Goal: Information Seeking & Learning: Learn about a topic

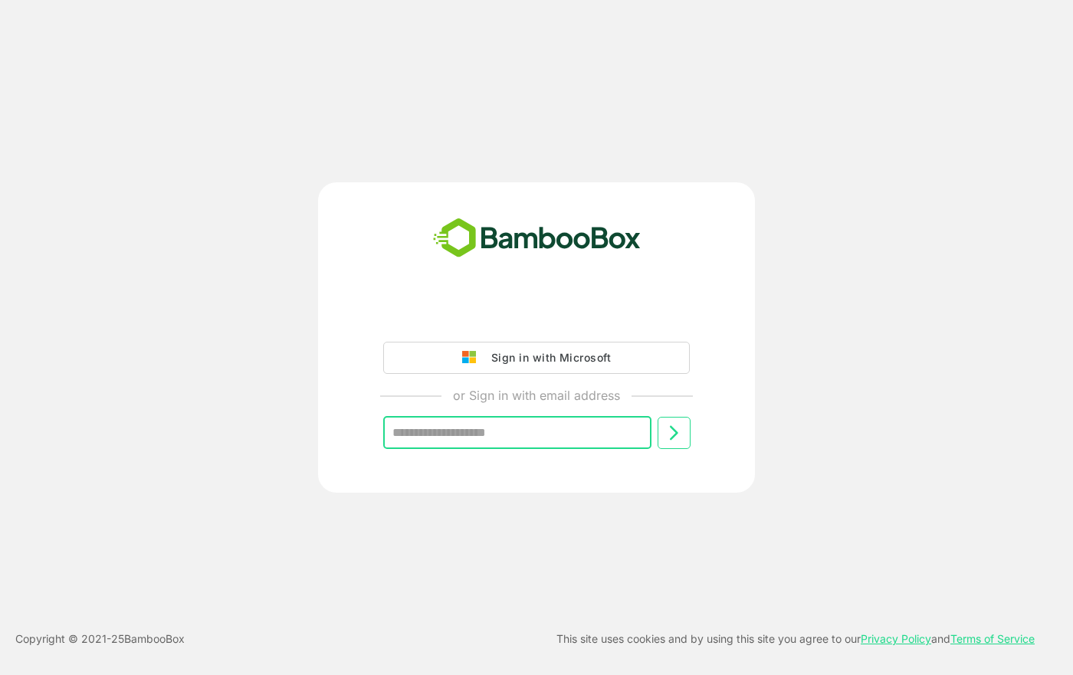
click at [504, 435] on input "text" at bounding box center [517, 433] width 268 height 32
type input "**********"
click at [671, 433] on icon at bounding box center [674, 433] width 18 height 18
click at [530, 363] on div "Sign in with Microsoft" at bounding box center [547, 358] width 127 height 20
click at [564, 359] on div "Sign in with Microsoft" at bounding box center [547, 358] width 127 height 20
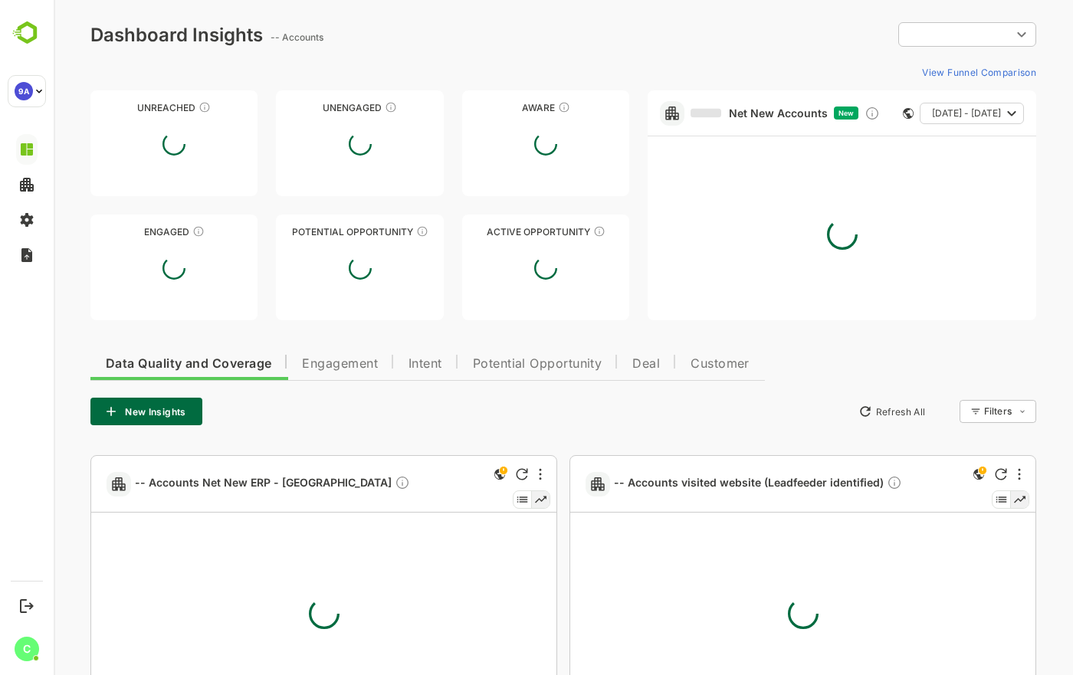
type input "**********"
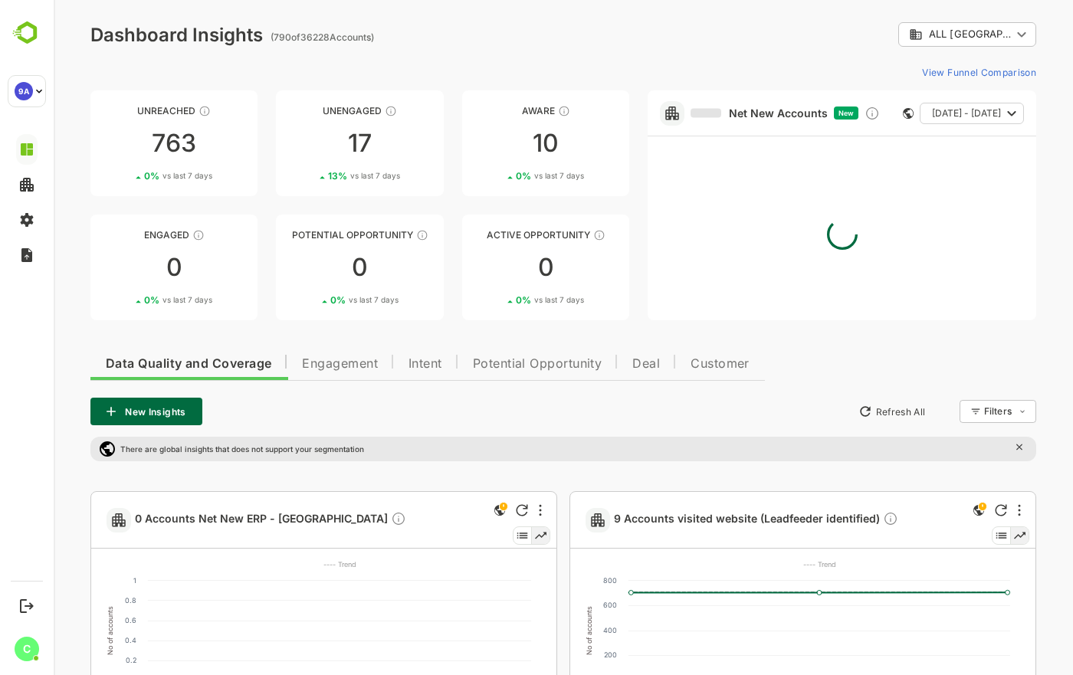
click at [1017, 38] on body "**********" at bounding box center [563, 567] width 1019 height 1134
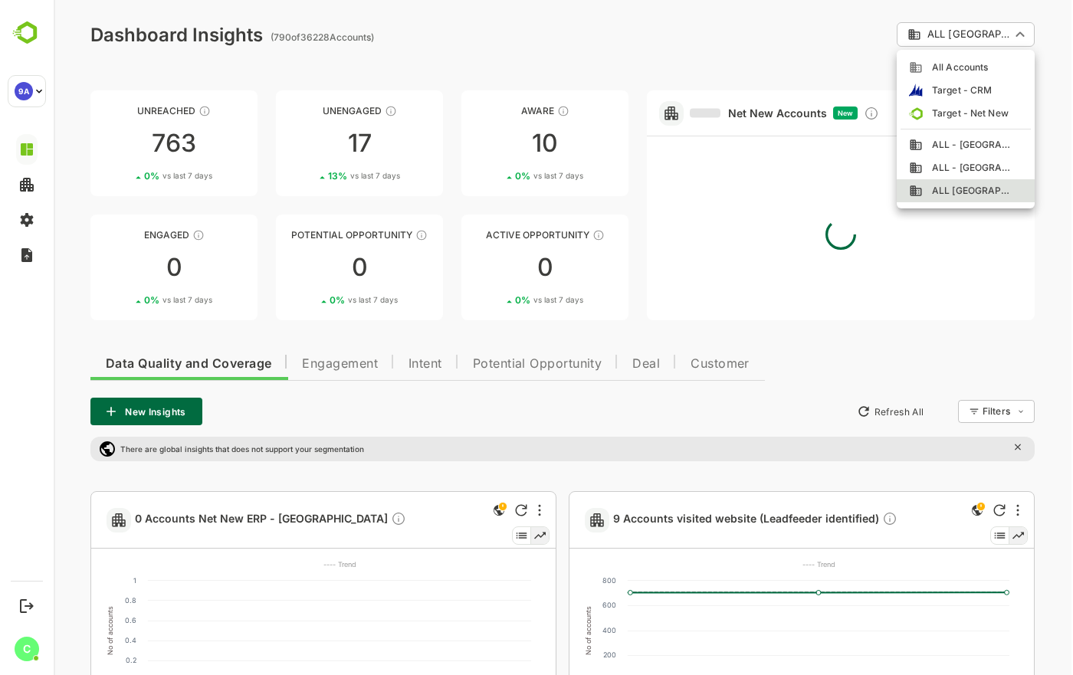
click at [767, 172] on div at bounding box center [563, 337] width 1019 height 675
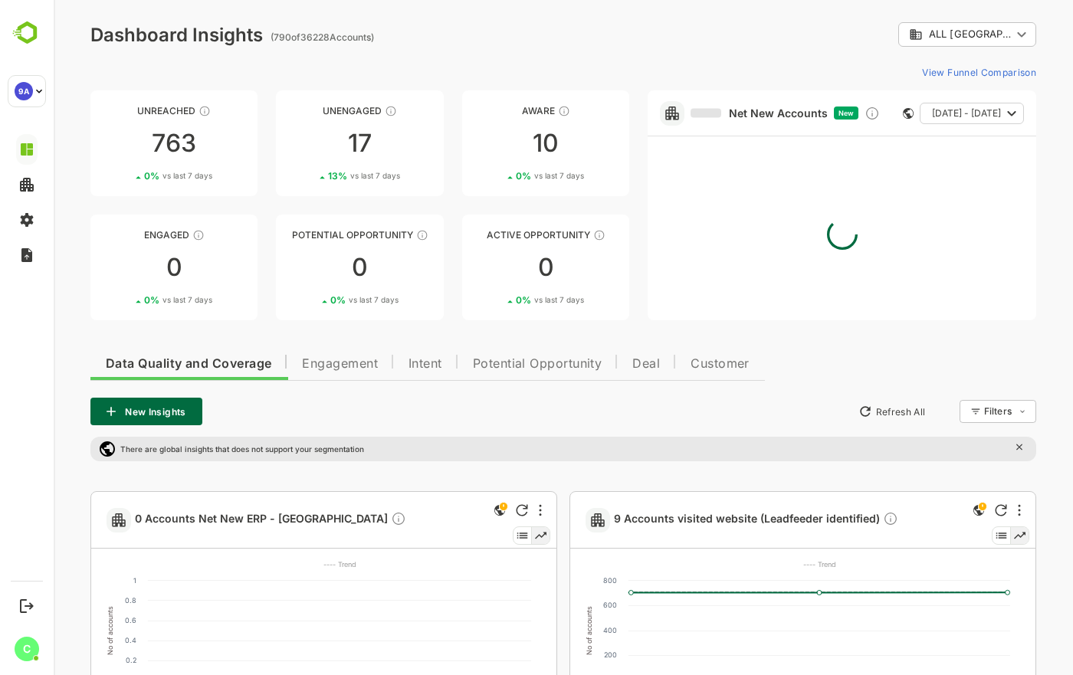
click at [747, 109] on link "Net New Accounts" at bounding box center [759, 114] width 137 height 14
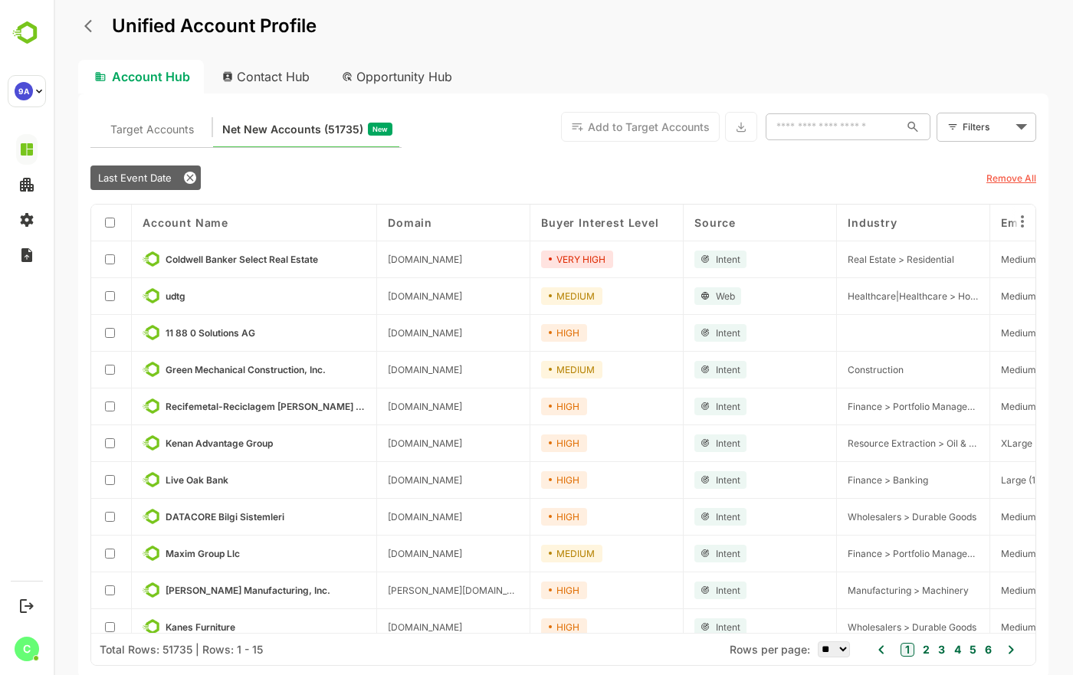
click at [950, 123] on icon at bounding box center [952, 126] width 11 height 11
click at [977, 128] on body "Unified Account Profile Account Hub Contact Hub Opportunity Hub Target Accounts…" at bounding box center [563, 337] width 1019 height 675
click at [977, 153] on span "New Filter" at bounding box center [990, 161] width 46 height 18
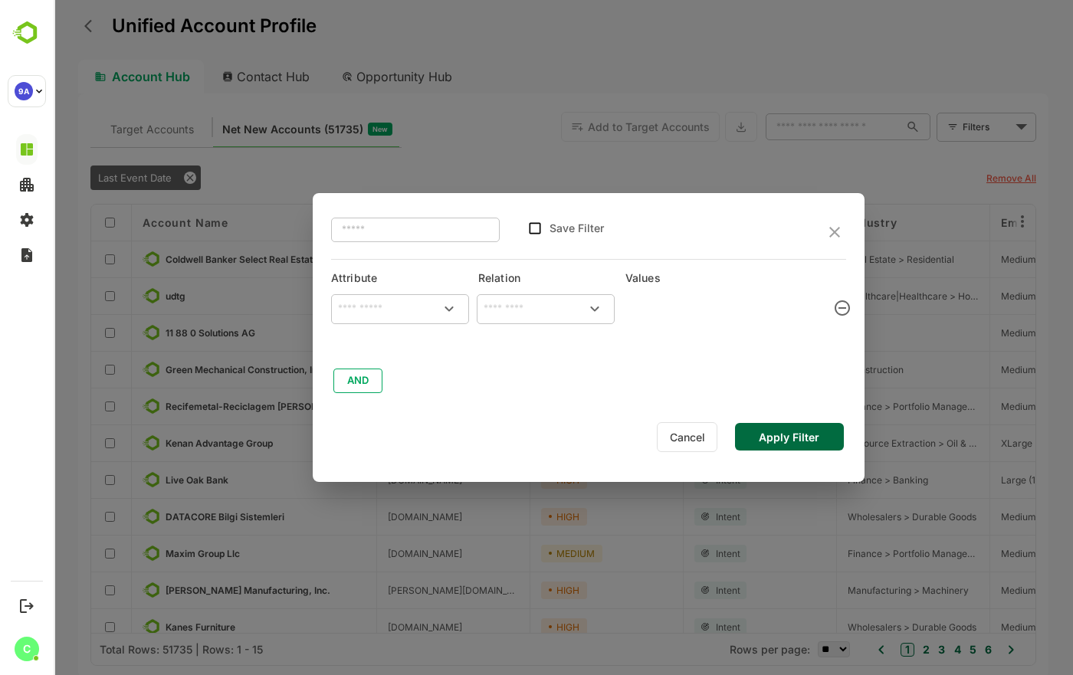
type input "**********"
type input "*******"
click at [382, 379] on button "AND" at bounding box center [357, 381] width 49 height 25
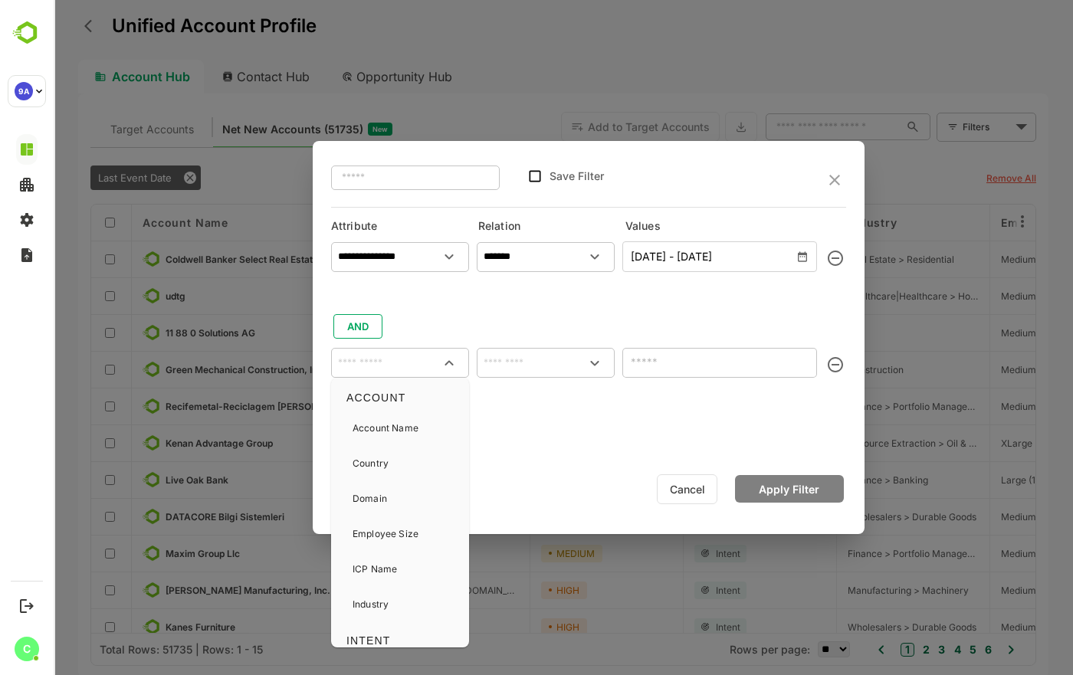
click at [399, 362] on input "text" at bounding box center [400, 363] width 132 height 23
click at [415, 454] on div "Country" at bounding box center [400, 464] width 126 height 32
type input "*******"
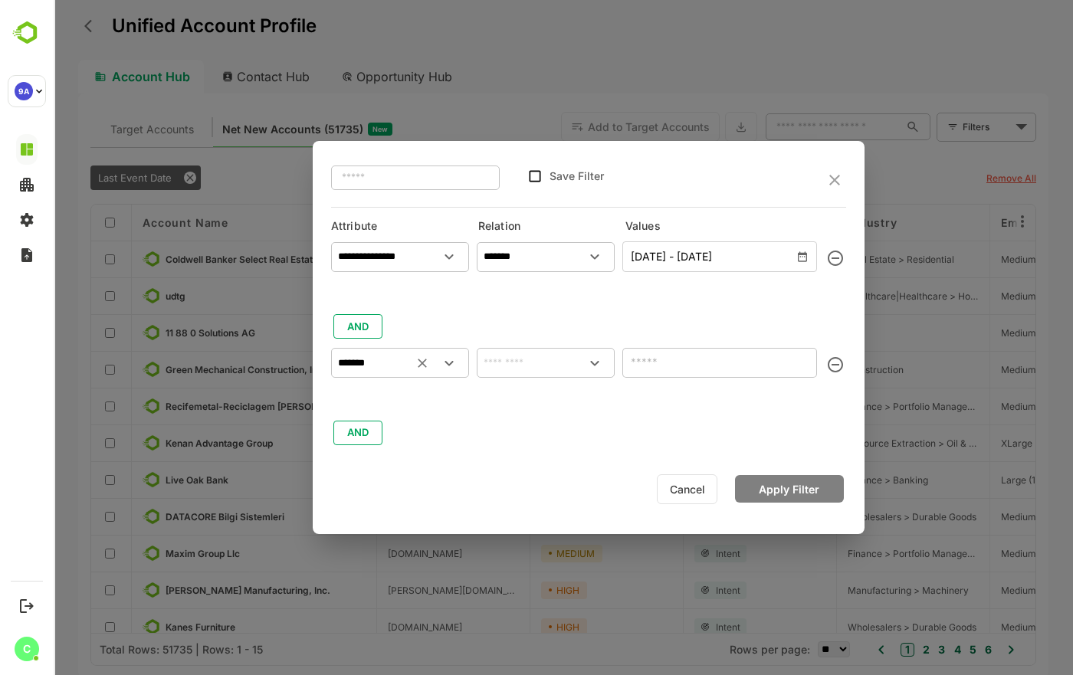
click at [527, 377] on div "​" at bounding box center [546, 363] width 138 height 30
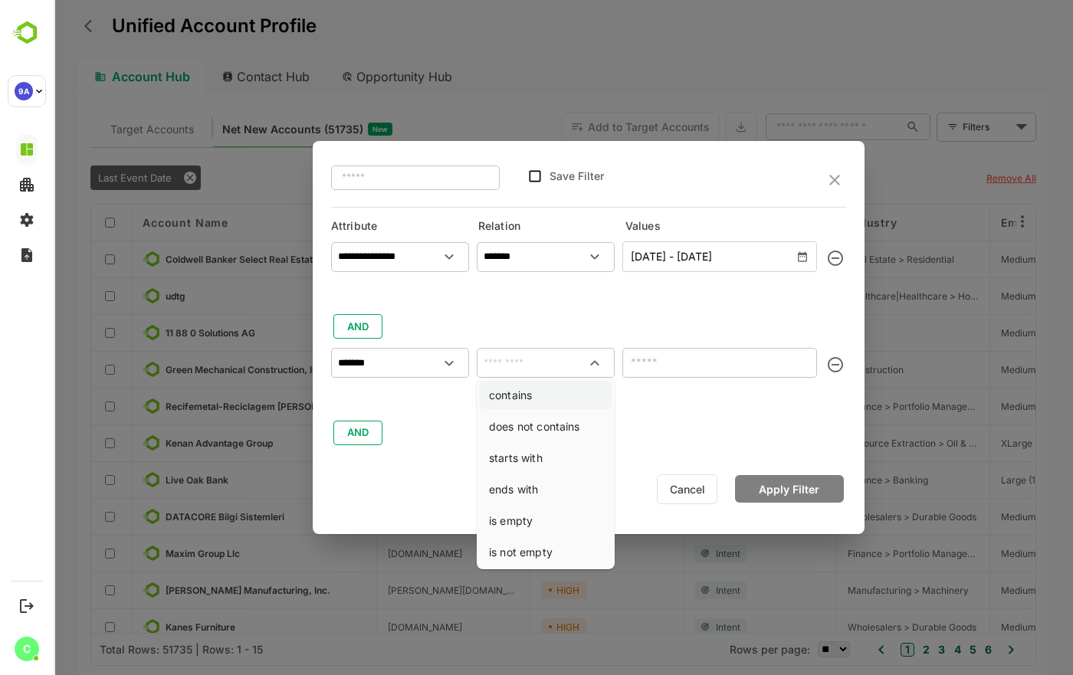
click at [550, 402] on li "contains" at bounding box center [546, 395] width 132 height 28
type input "********"
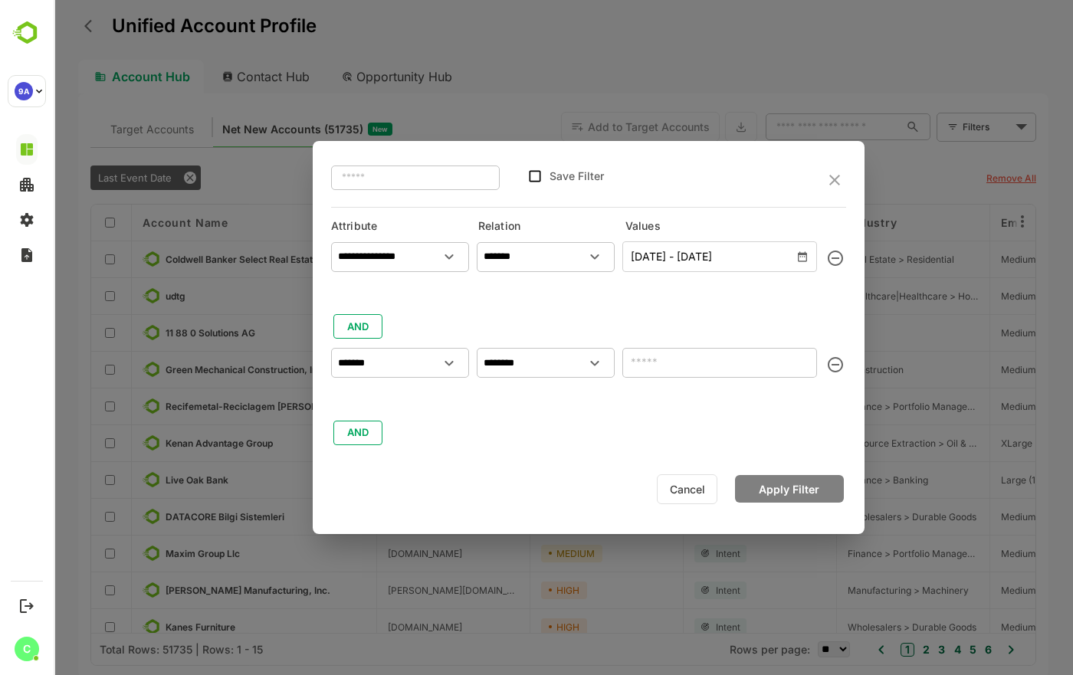
click at [645, 364] on input "text" at bounding box center [719, 363] width 195 height 30
click at [522, 377] on div "******** ​" at bounding box center [546, 363] width 138 height 30
type input "**"
click at [773, 483] on button "Apply Filter" at bounding box center [789, 489] width 109 height 28
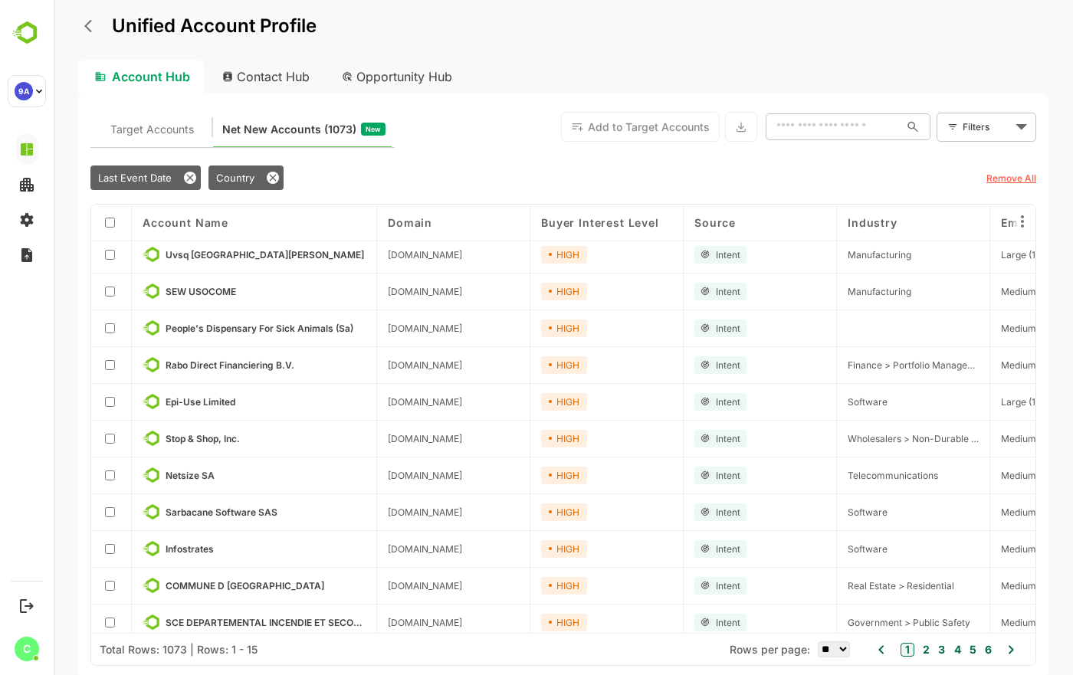
scroll to position [163, 0]
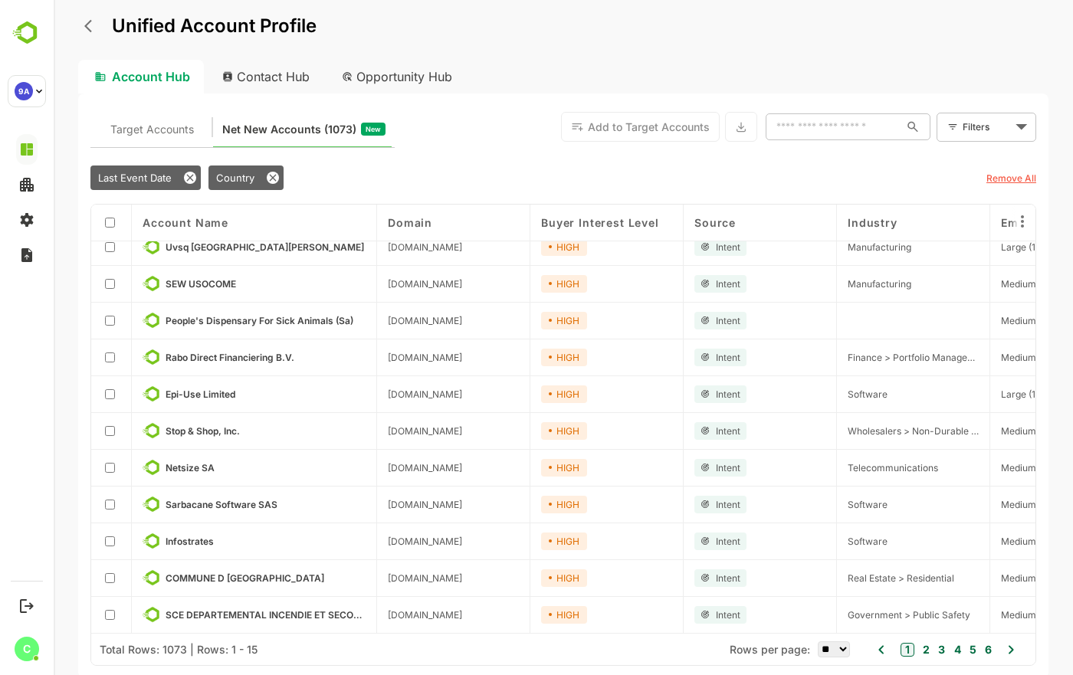
click at [1007, 649] on icon at bounding box center [1011, 650] width 18 height 18
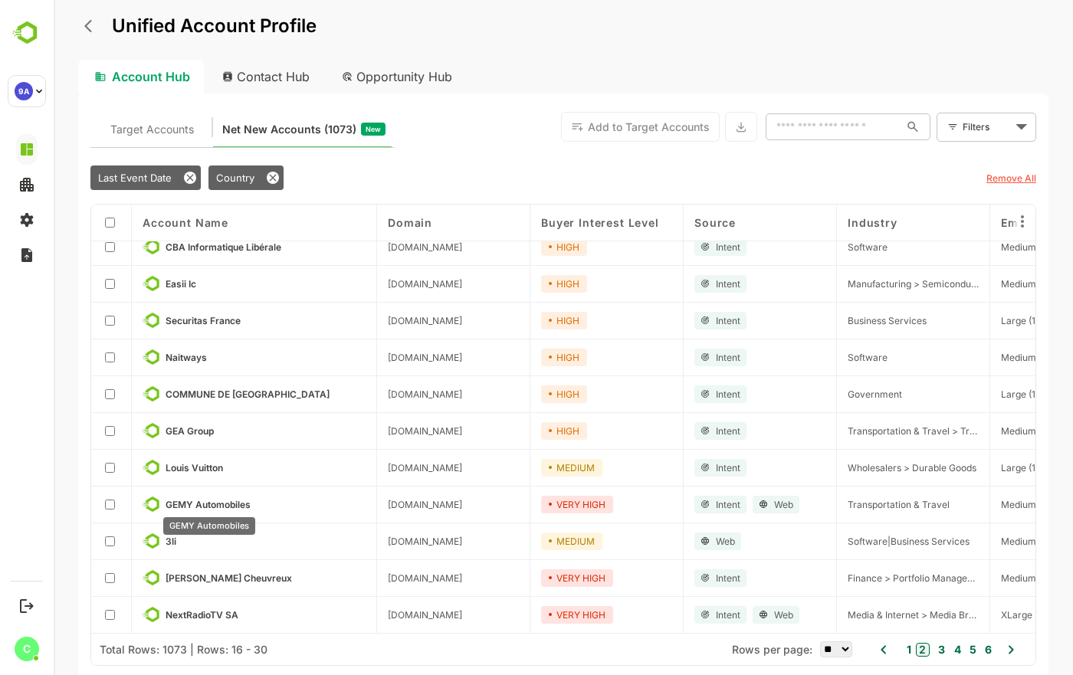
click at [199, 502] on span "GEMY Automobiles" at bounding box center [208, 504] width 85 height 11
click at [233, 501] on span "GEMY Automobiles" at bounding box center [208, 504] width 85 height 11
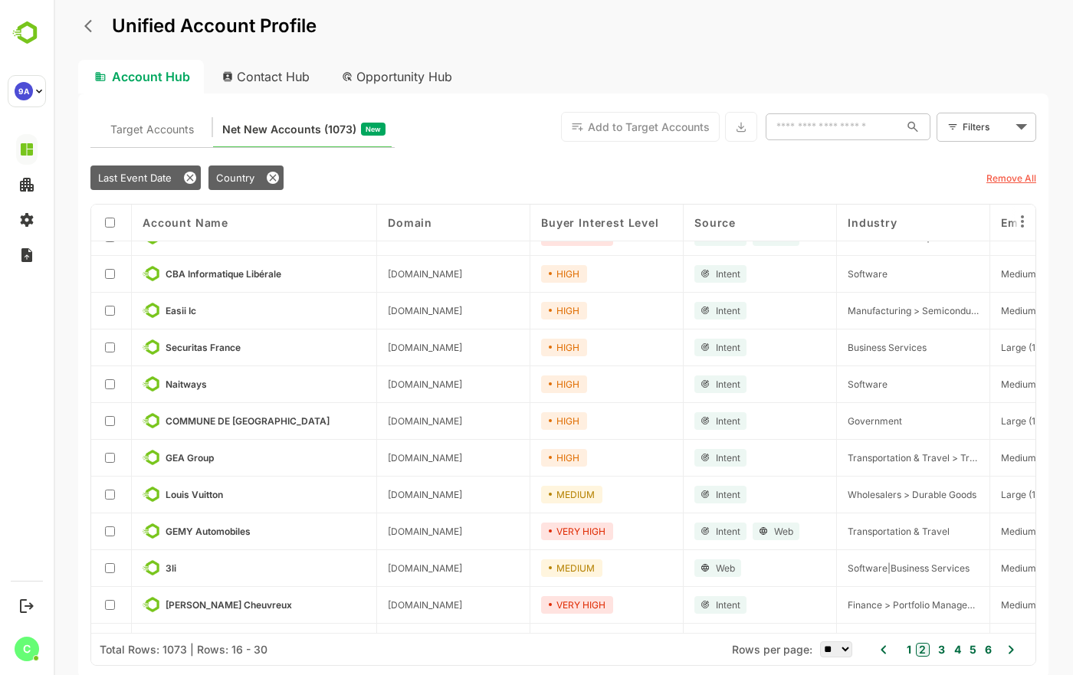
scroll to position [153, 0]
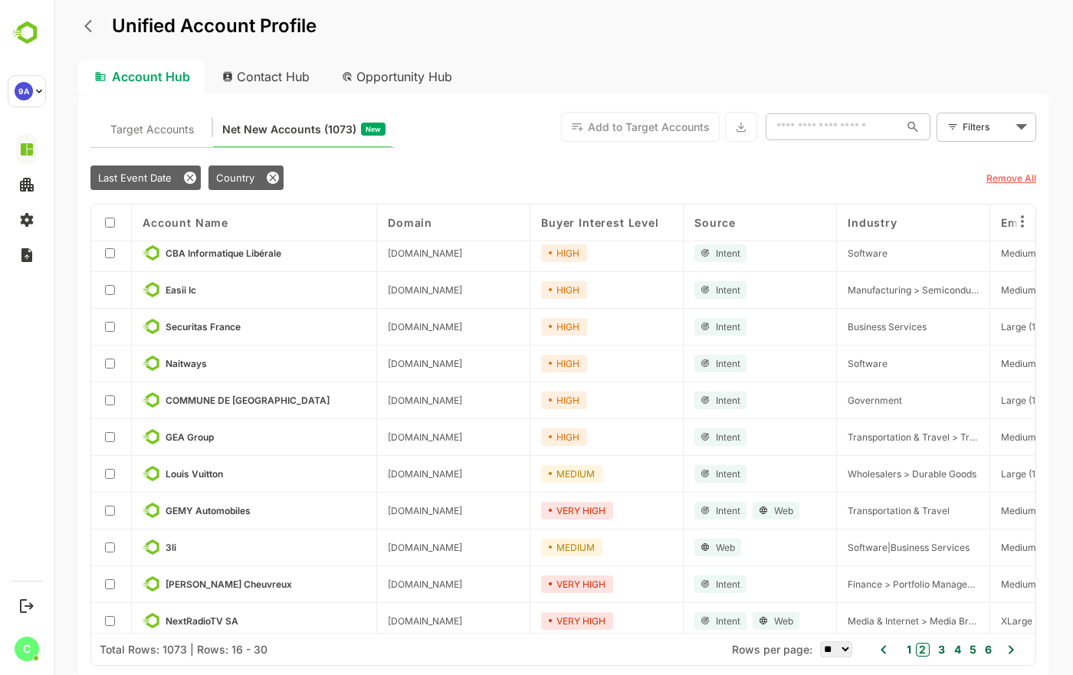
click at [94, 20] on icon "back" at bounding box center [91, 25] width 15 height 15
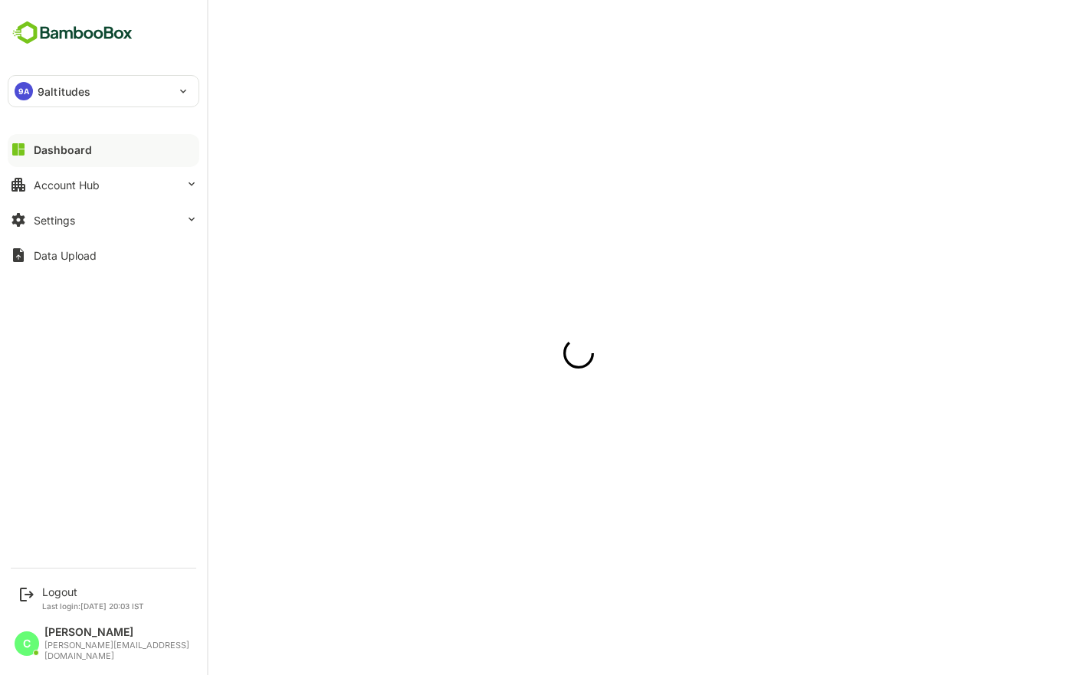
scroll to position [0, 0]
click at [80, 146] on div "Dashboard" at bounding box center [63, 149] width 58 height 13
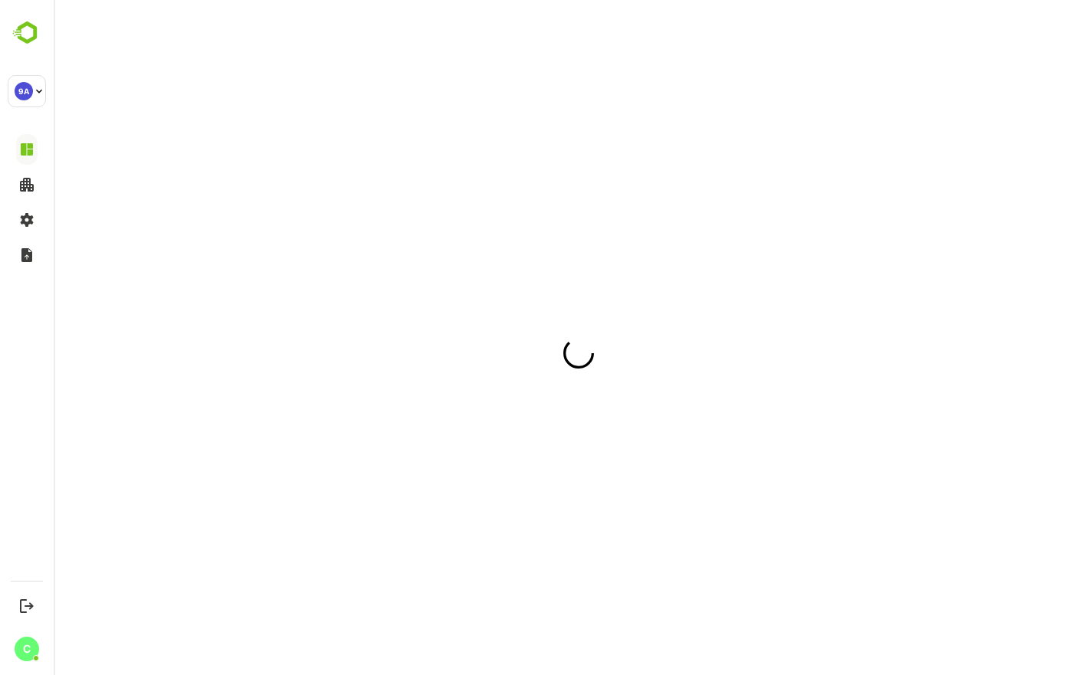
click at [309, 0] on html at bounding box center [563, 0] width 1019 height 0
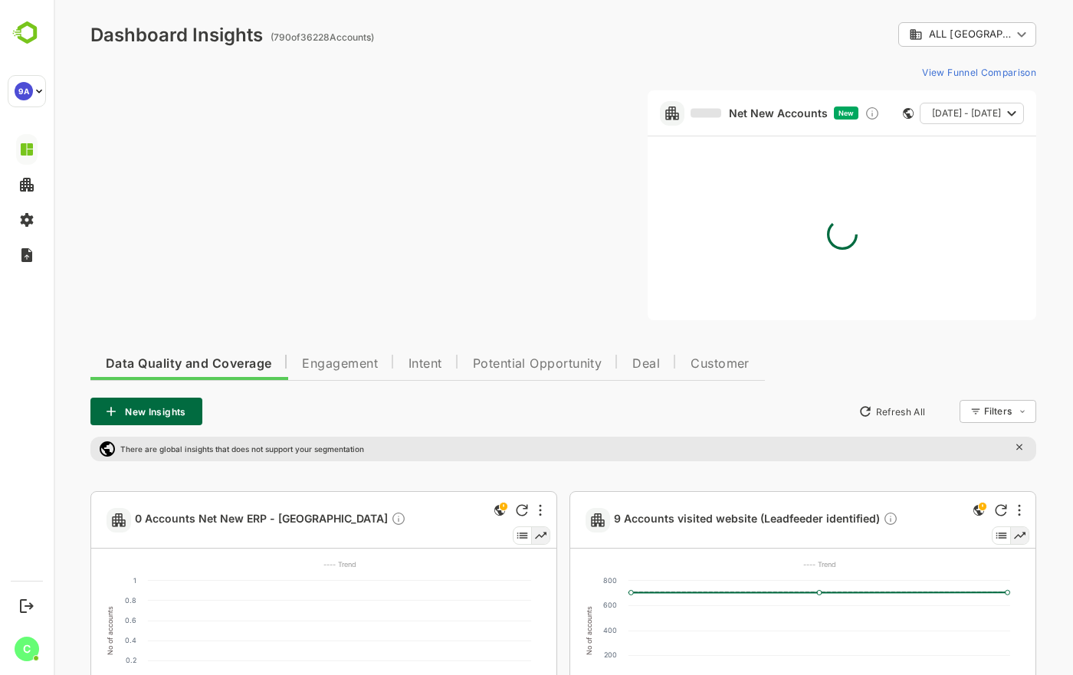
click at [954, 42] on body "**********" at bounding box center [563, 567] width 1019 height 1134
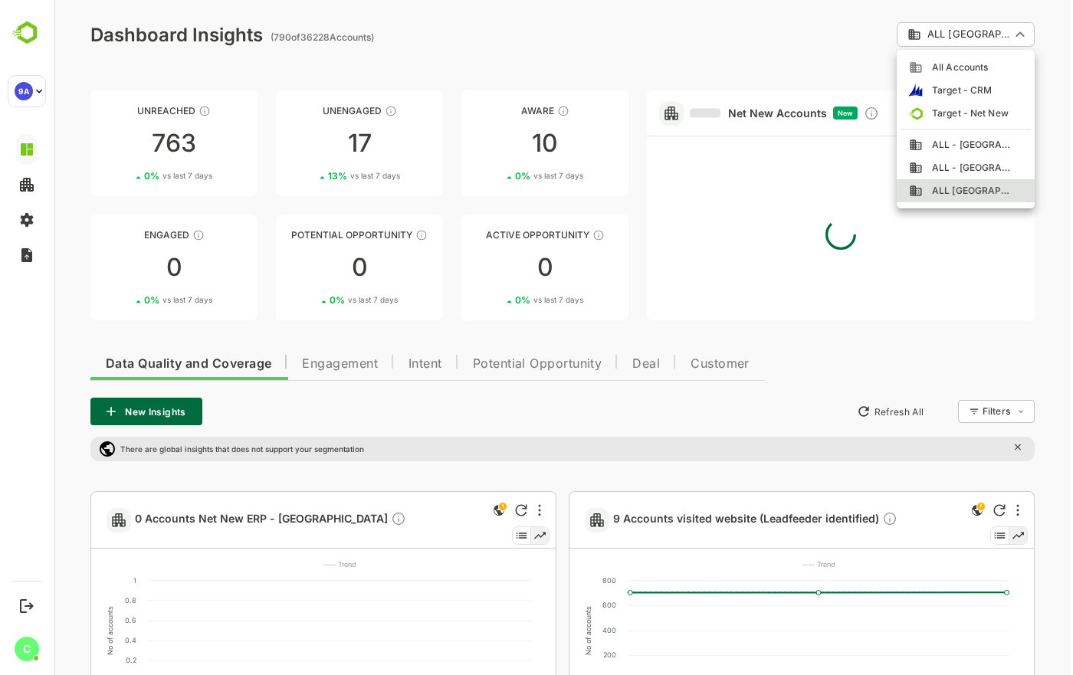
click at [937, 67] on span "All Accounts" at bounding box center [955, 68] width 65 height 14
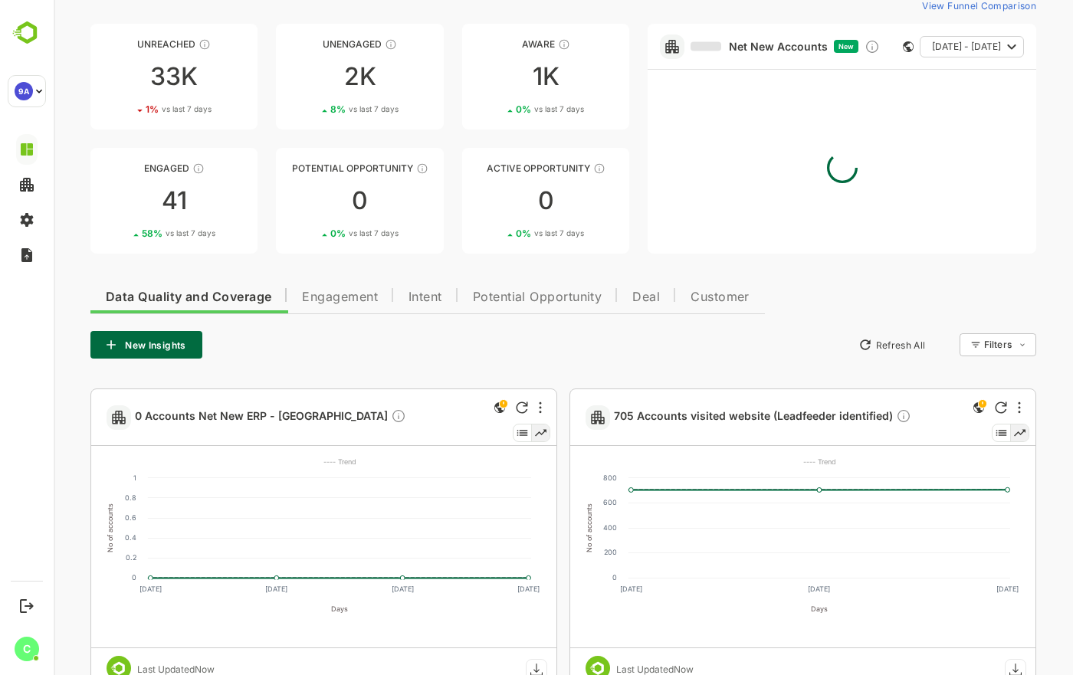
scroll to position [39, 0]
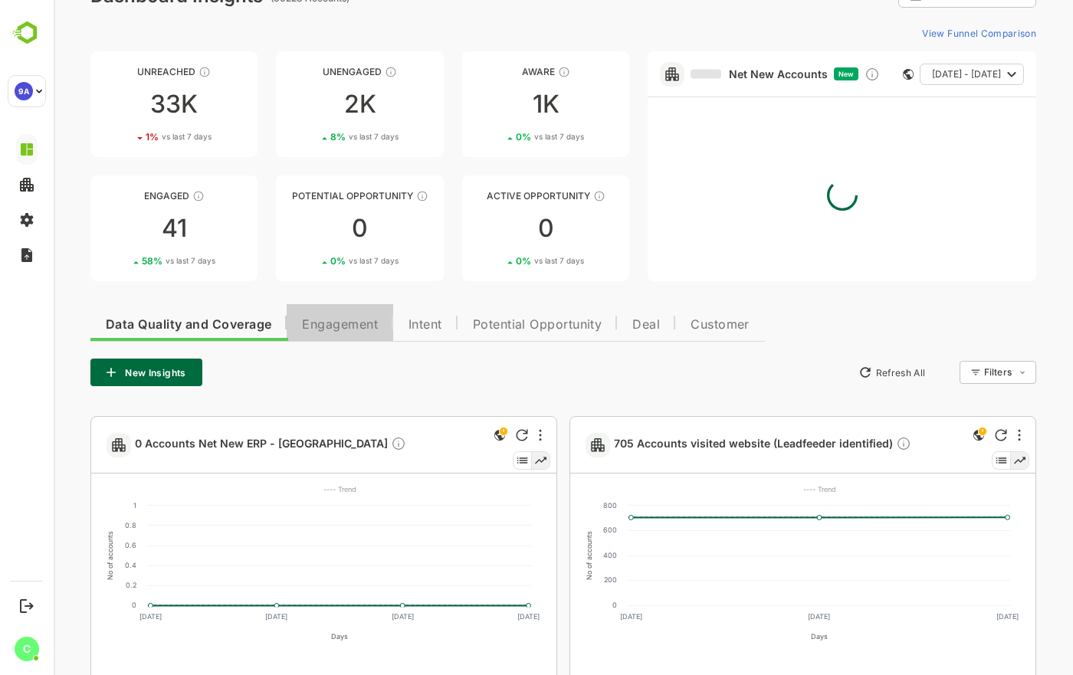
click at [351, 326] on span "Engagement" at bounding box center [340, 325] width 76 height 12
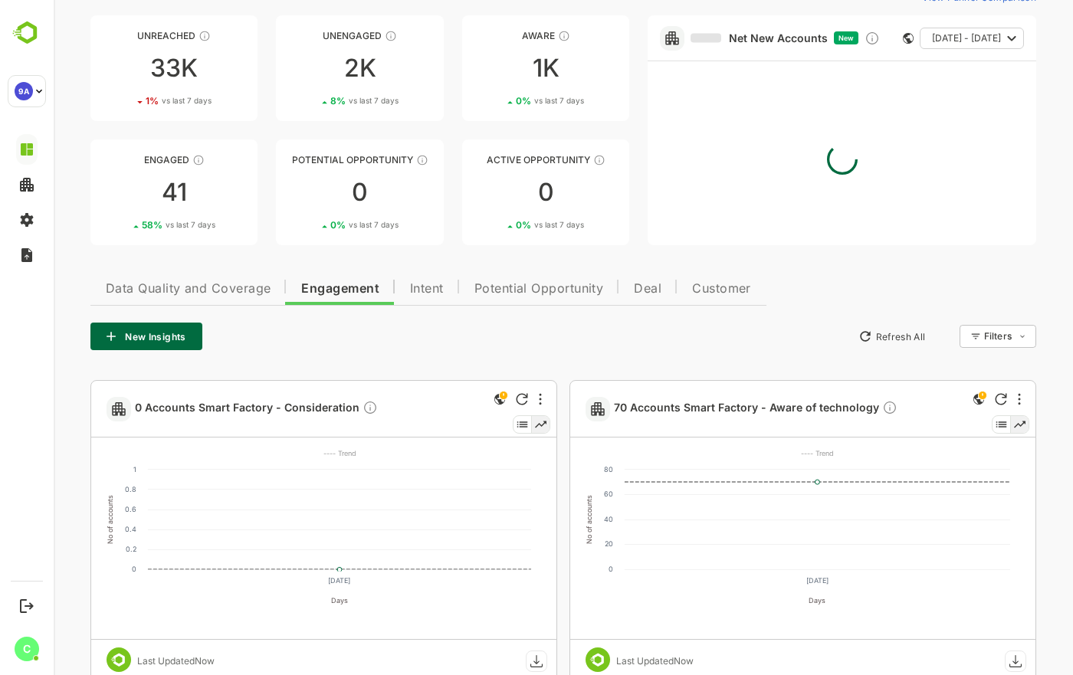
scroll to position [0, 0]
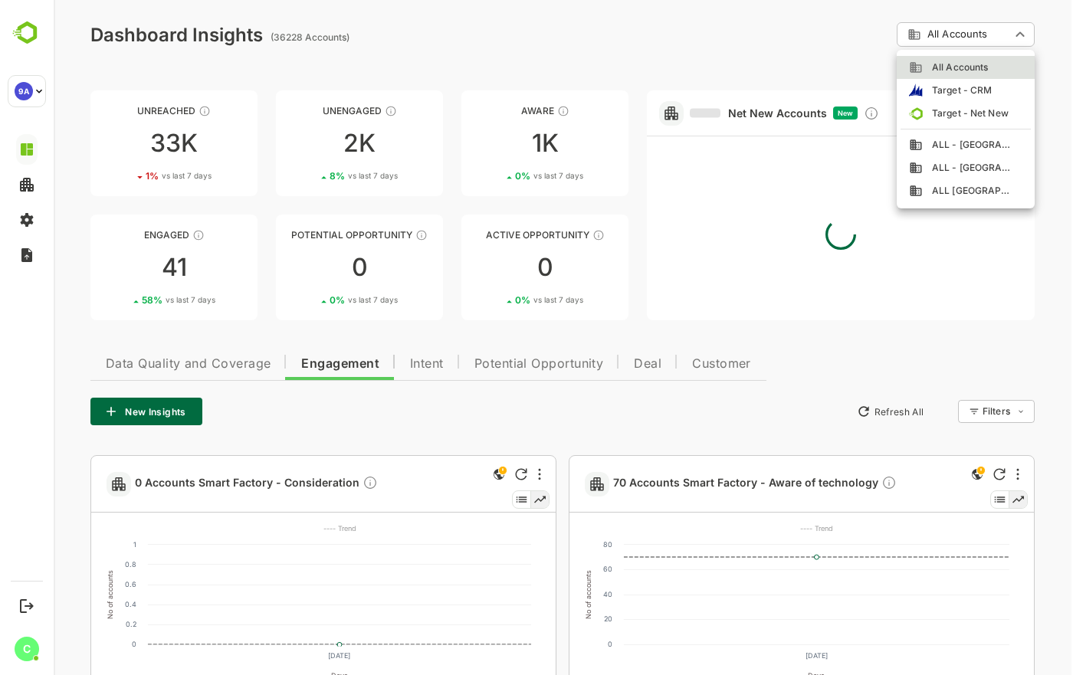
click at [960, 187] on span "ALL [GEOGRAPHIC_DATA]" at bounding box center [968, 191] width 90 height 14
type input "**********"
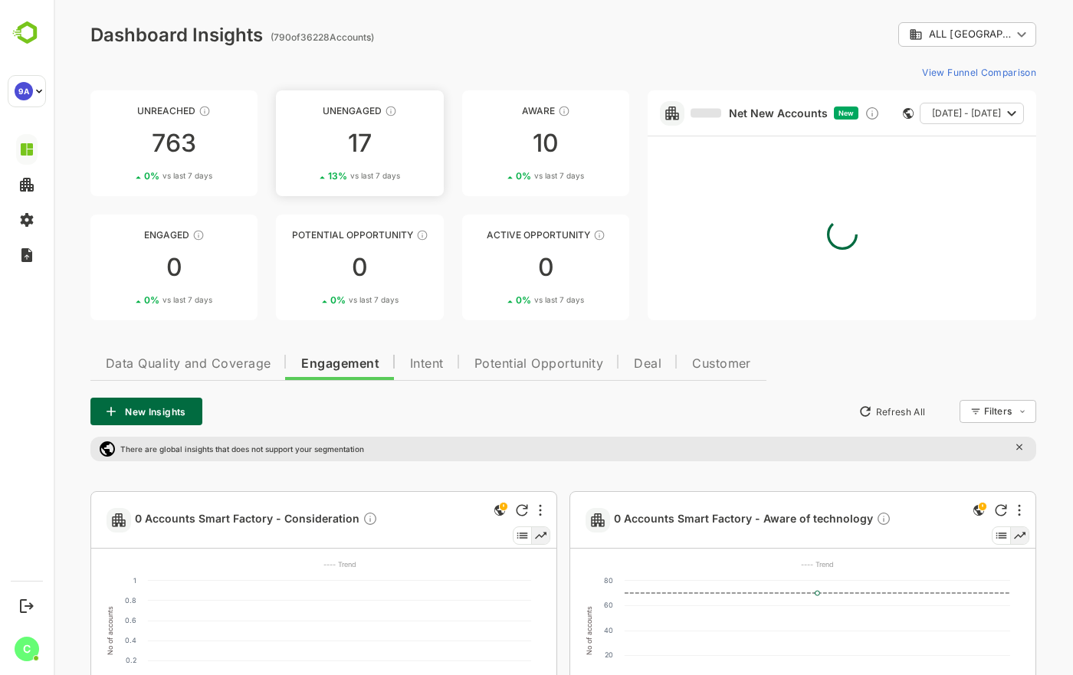
click at [368, 132] on div "17" at bounding box center [359, 143] width 167 height 25
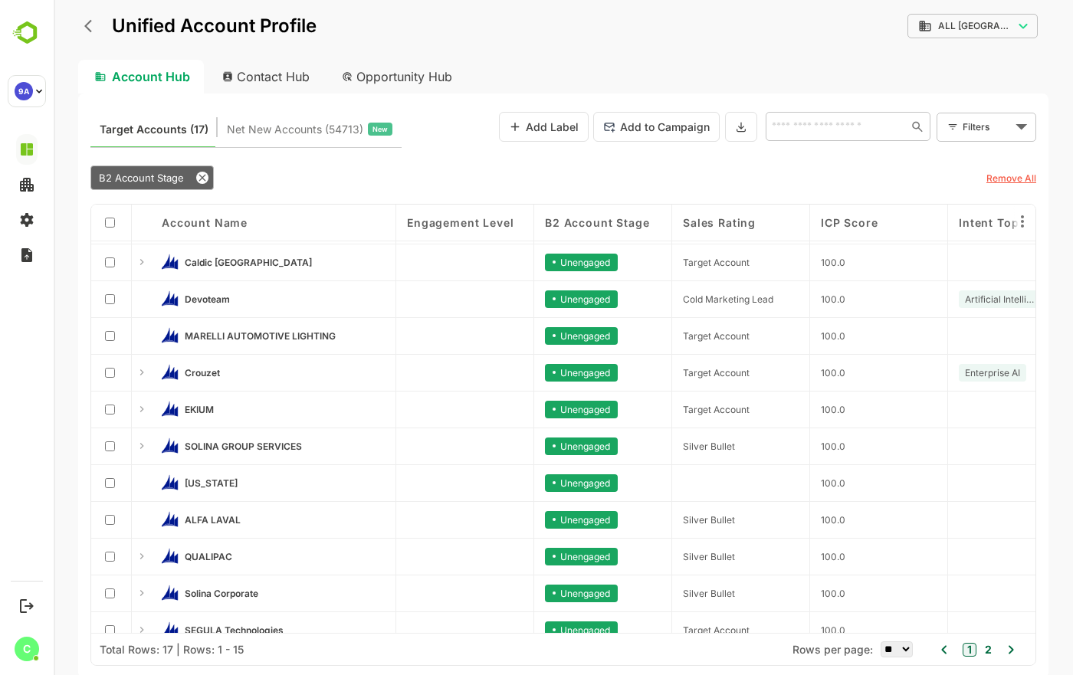
scroll to position [153, 0]
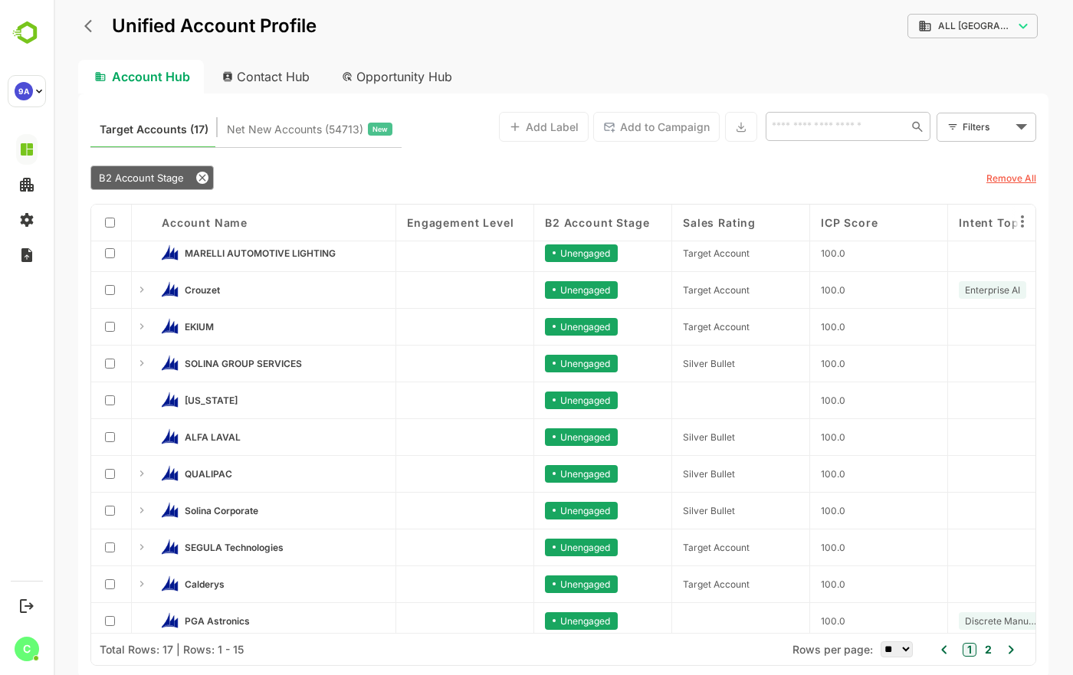
click at [182, 399] on div "[US_STATE]" at bounding box center [273, 400] width 223 height 17
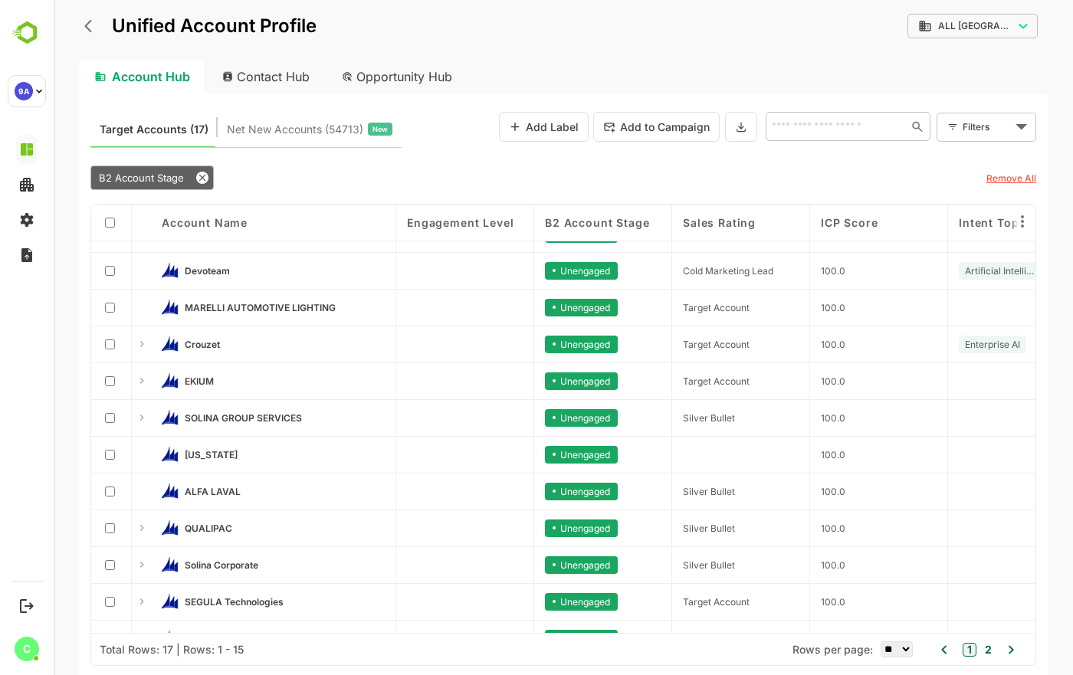
scroll to position [0, 0]
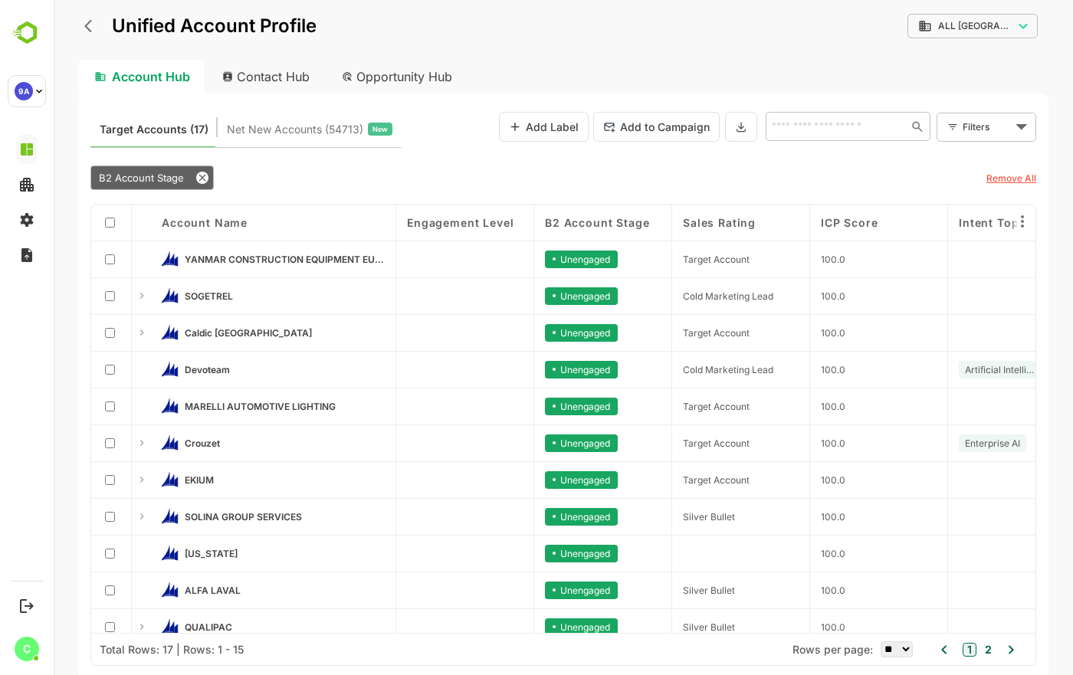
click at [140, 294] on icon at bounding box center [142, 296] width 12 height 12
click at [199, 300] on span "SOGETREL" at bounding box center [209, 296] width 48 height 11
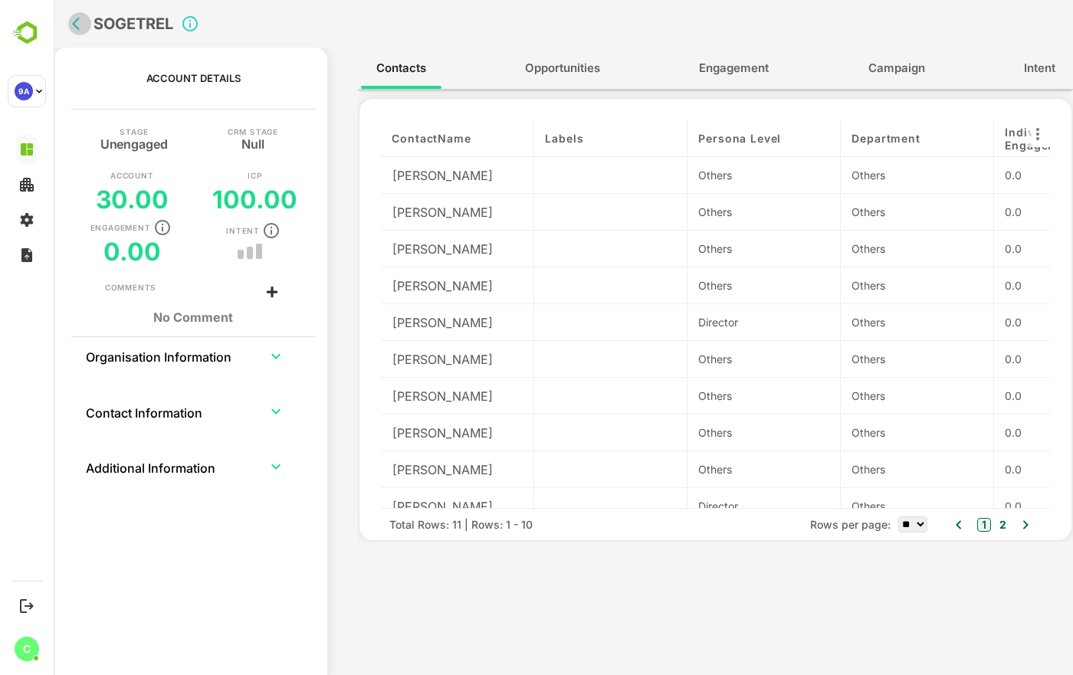
click at [80, 18] on icon "back" at bounding box center [79, 23] width 15 height 15
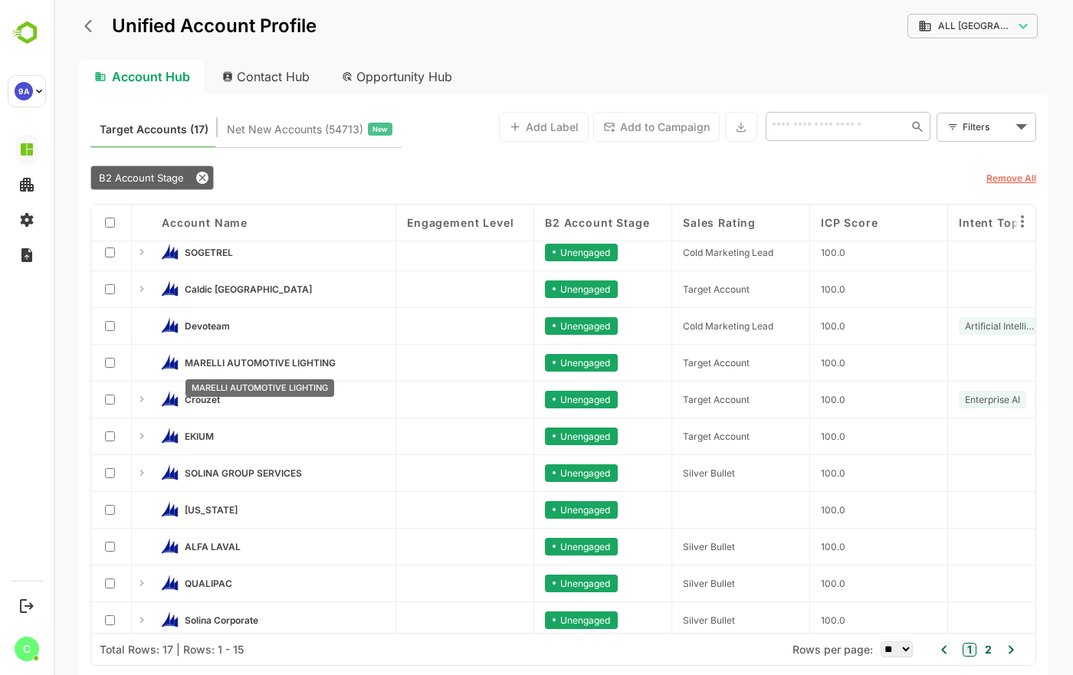
scroll to position [77, 0]
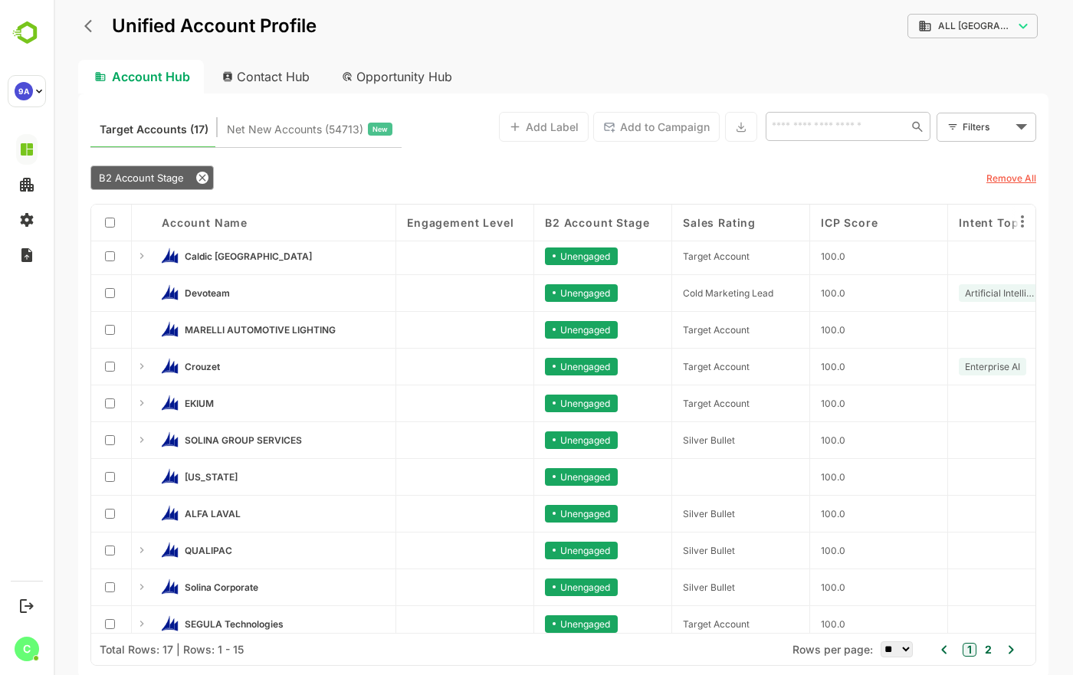
click at [254, 334] on span "MARELLI AUTOMOTIVE LIGHTING" at bounding box center [260, 329] width 151 height 11
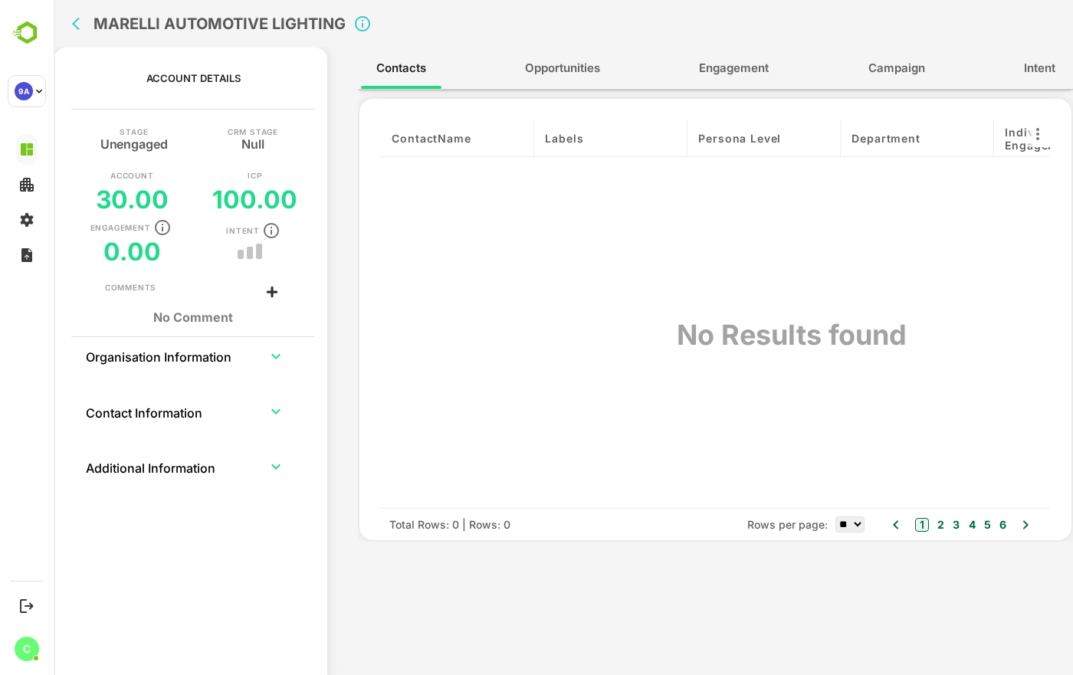
click at [560, 64] on span "Opportunities" at bounding box center [562, 68] width 75 height 20
click at [394, 68] on span "Contacts" at bounding box center [401, 68] width 50 height 20
click at [156, 352] on th "Organisation Information" at bounding box center [167, 355] width 165 height 37
click at [272, 354] on icon "expand row" at bounding box center [275, 355] width 9 height 5
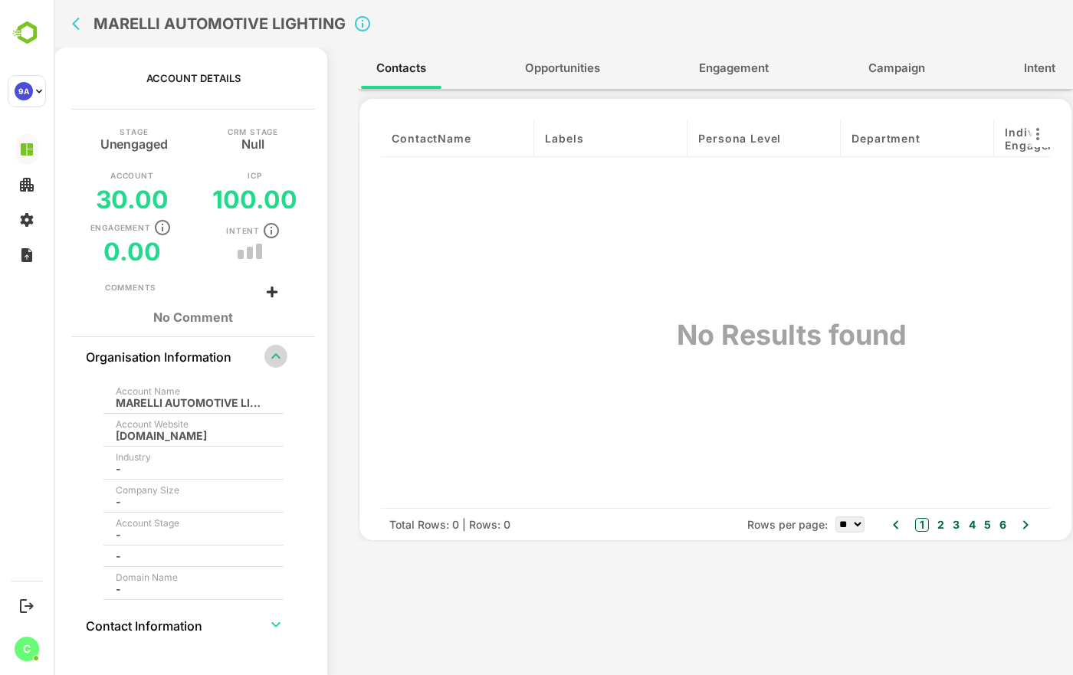
click at [274, 356] on icon "expand row" at bounding box center [275, 355] width 9 height 5
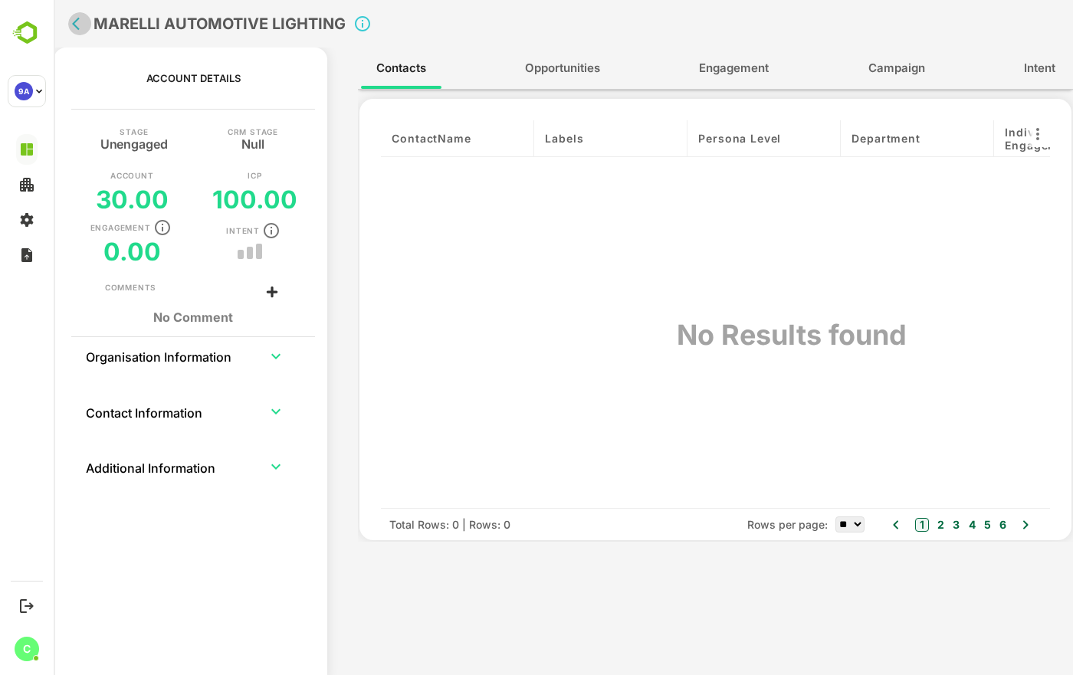
click at [77, 19] on icon "back" at bounding box center [76, 24] width 8 height 13
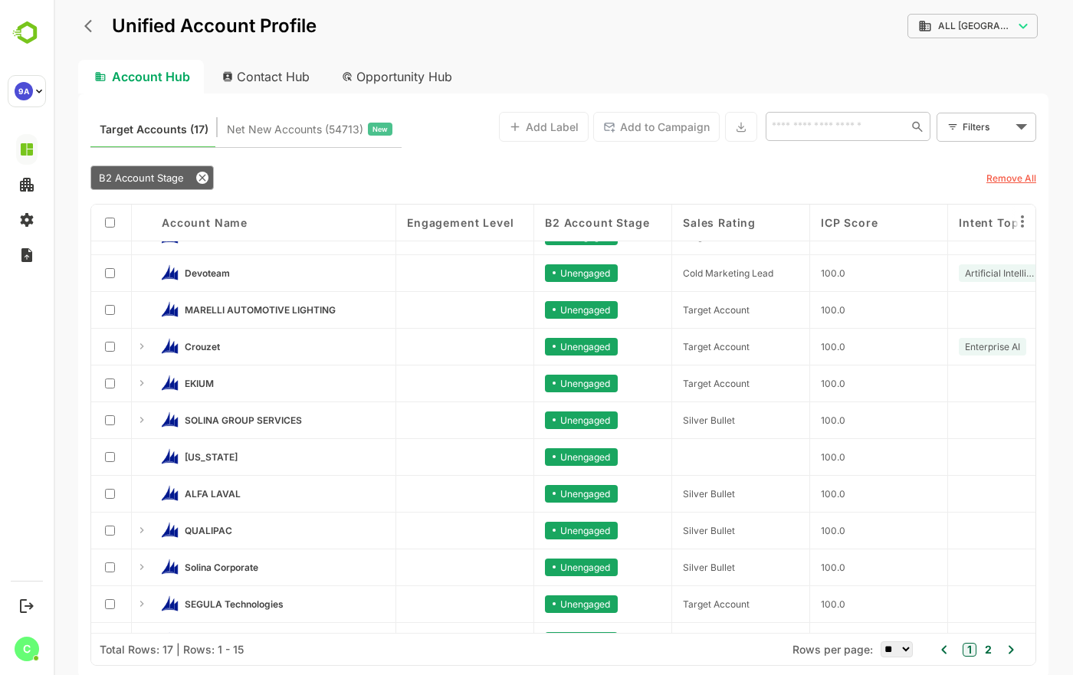
scroll to position [163, 0]
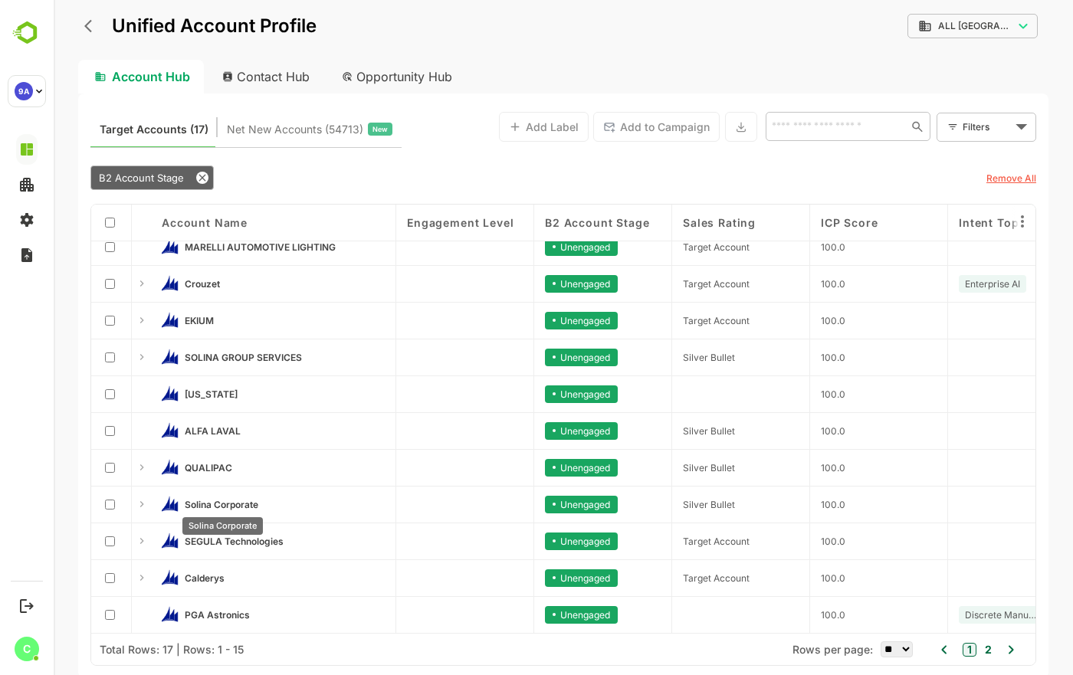
click at [235, 502] on span "Solina Corporate" at bounding box center [222, 504] width 74 height 11
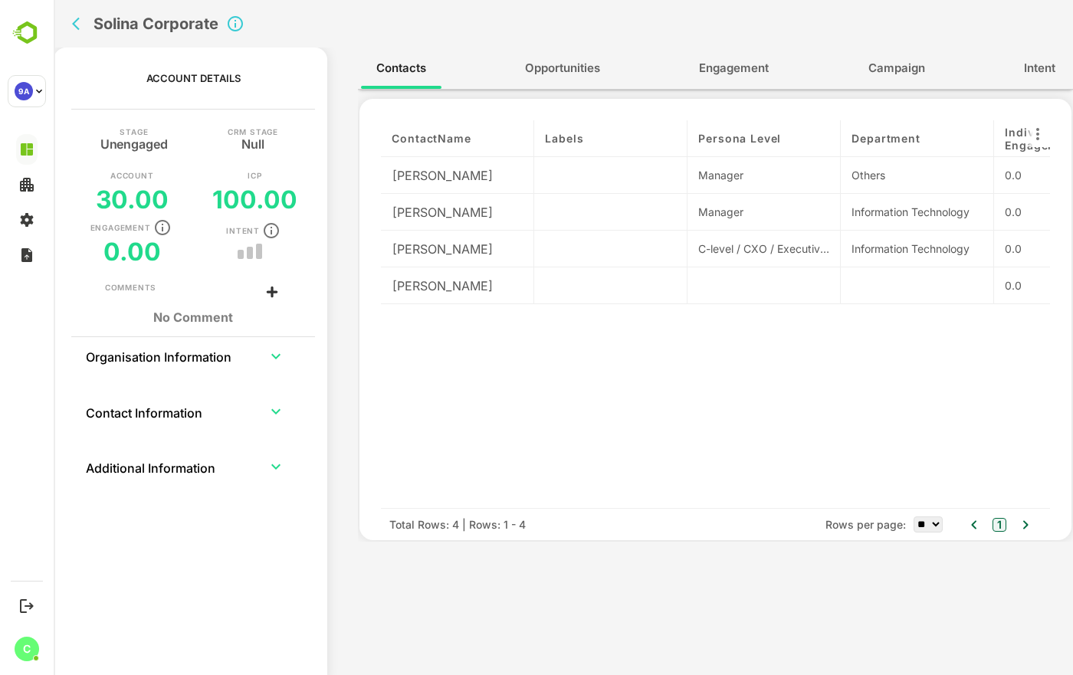
click at [76, 25] on icon "back" at bounding box center [76, 24] width 8 height 13
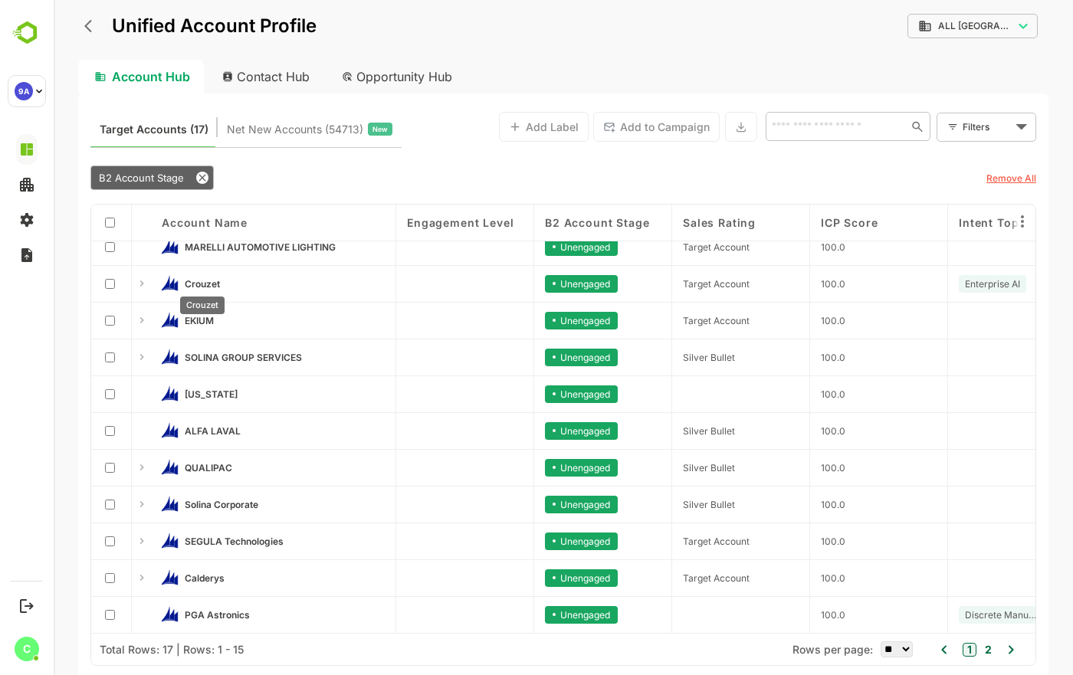
click at [202, 283] on span "Crouzet" at bounding box center [202, 283] width 35 height 11
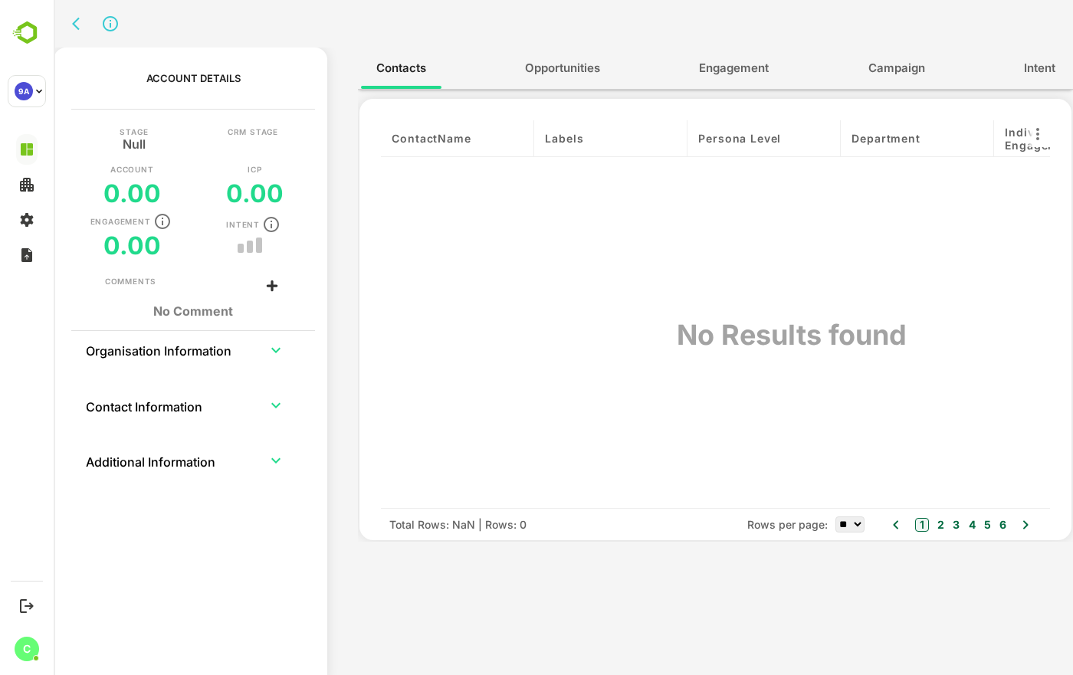
click at [82, 23] on icon "back" at bounding box center [79, 23] width 15 height 15
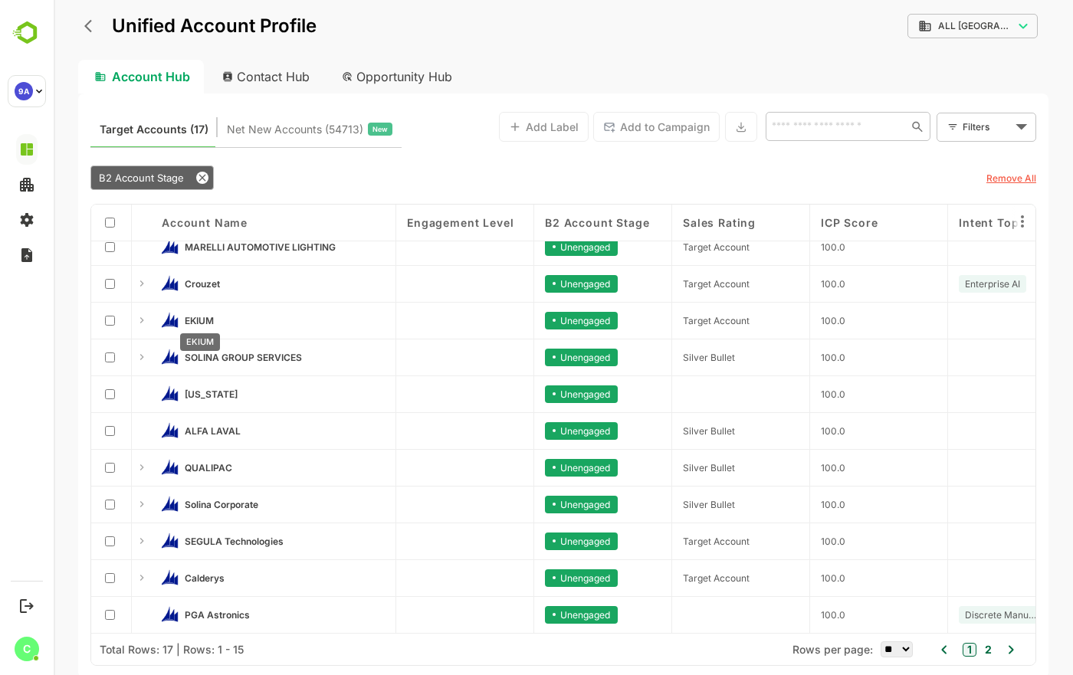
click at [193, 323] on div "EKIUM" at bounding box center [200, 338] width 43 height 30
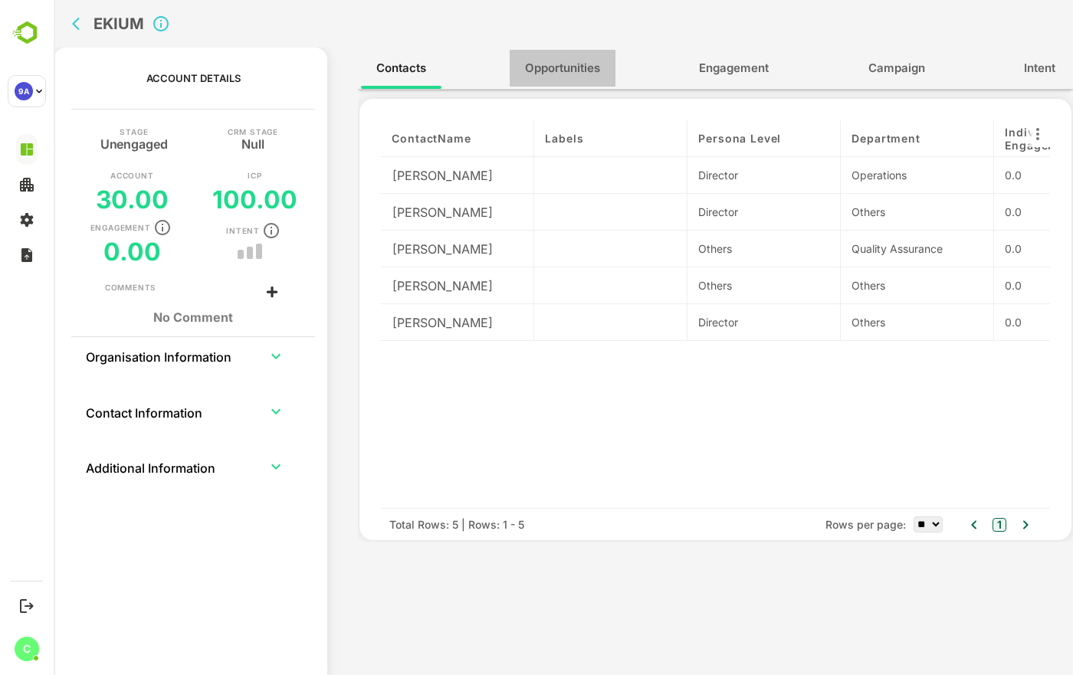
click at [568, 64] on span "Opportunities" at bounding box center [562, 68] width 75 height 20
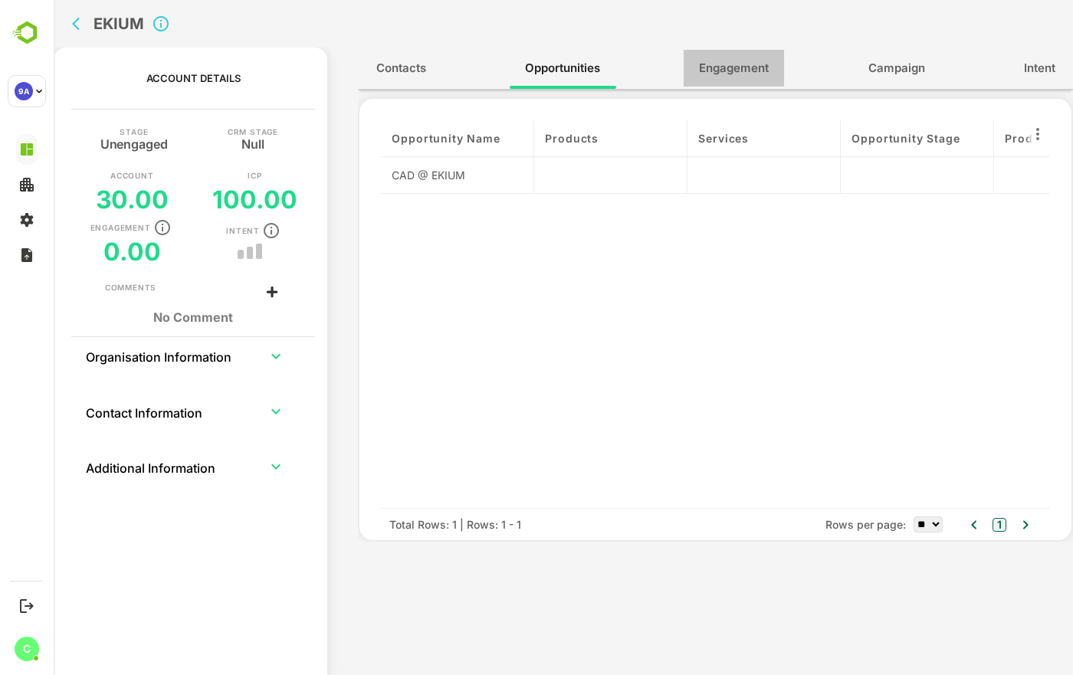
click at [750, 75] on span "Engagement" at bounding box center [734, 68] width 70 height 20
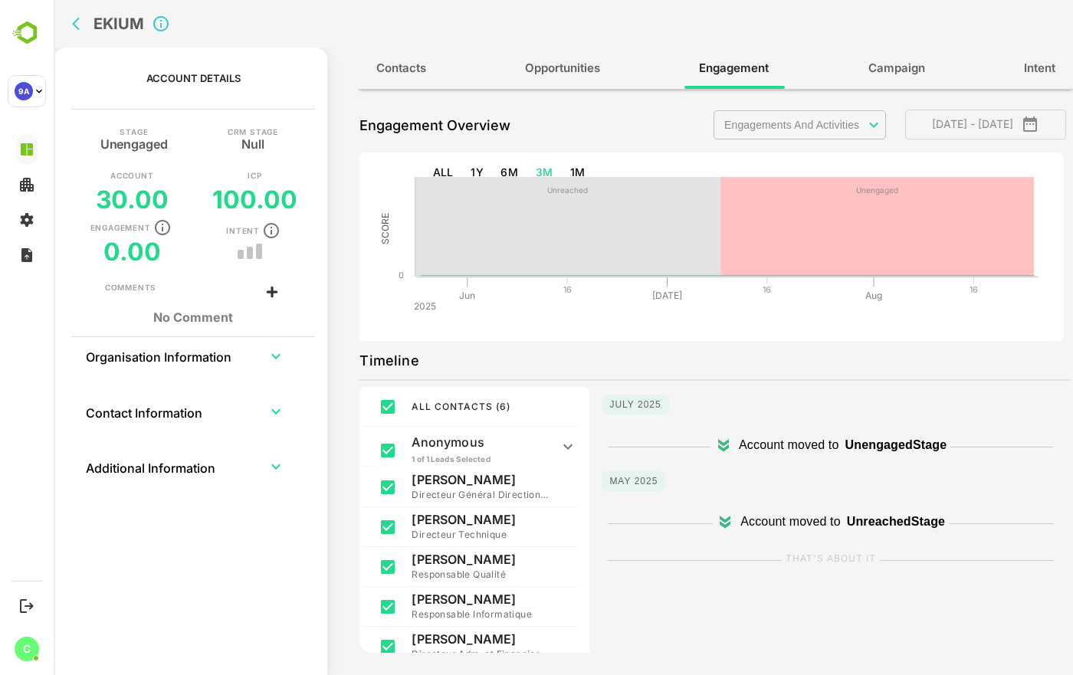
click at [644, 74] on div "Contacts Opportunities Engagement Campaign Intent" at bounding box center [715, 68] width 715 height 41
click at [591, 71] on span "Opportunities" at bounding box center [562, 68] width 75 height 20
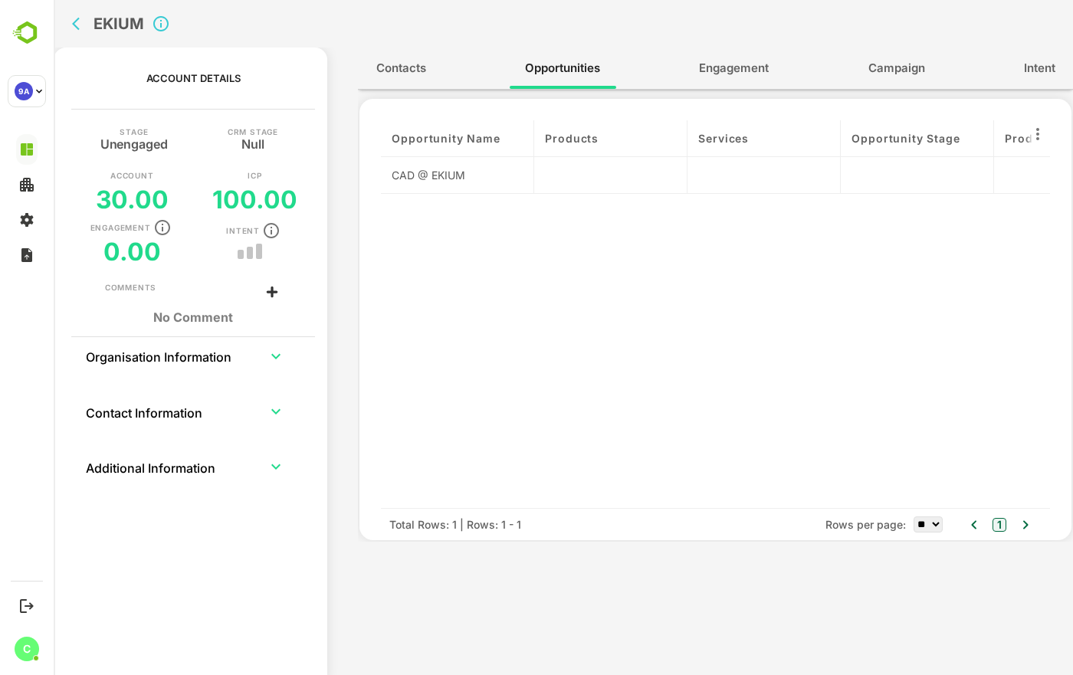
click at [730, 67] on span "Engagement" at bounding box center [734, 68] width 70 height 20
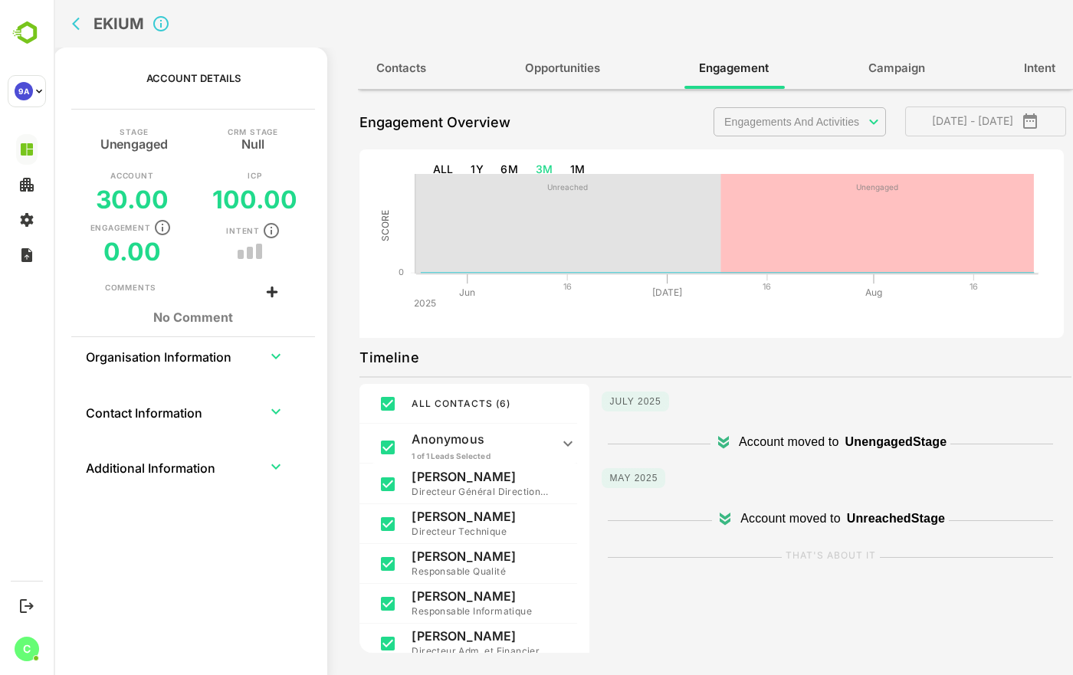
scroll to position [0, 0]
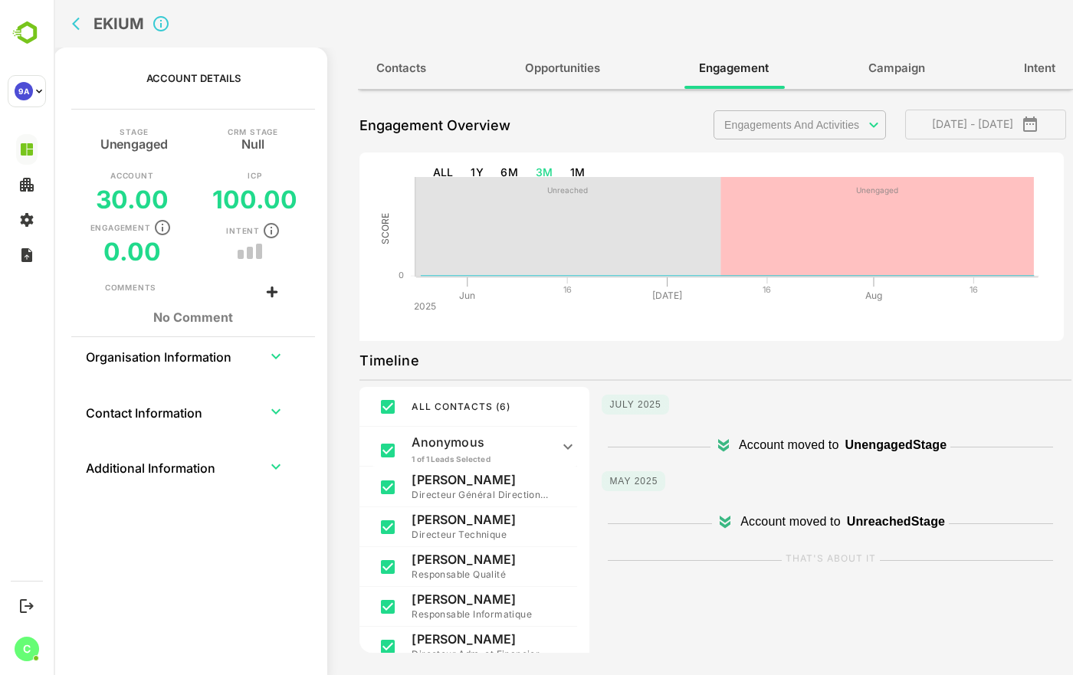
click at [546, 443] on p "Anonymous" at bounding box center [481, 442] width 138 height 15
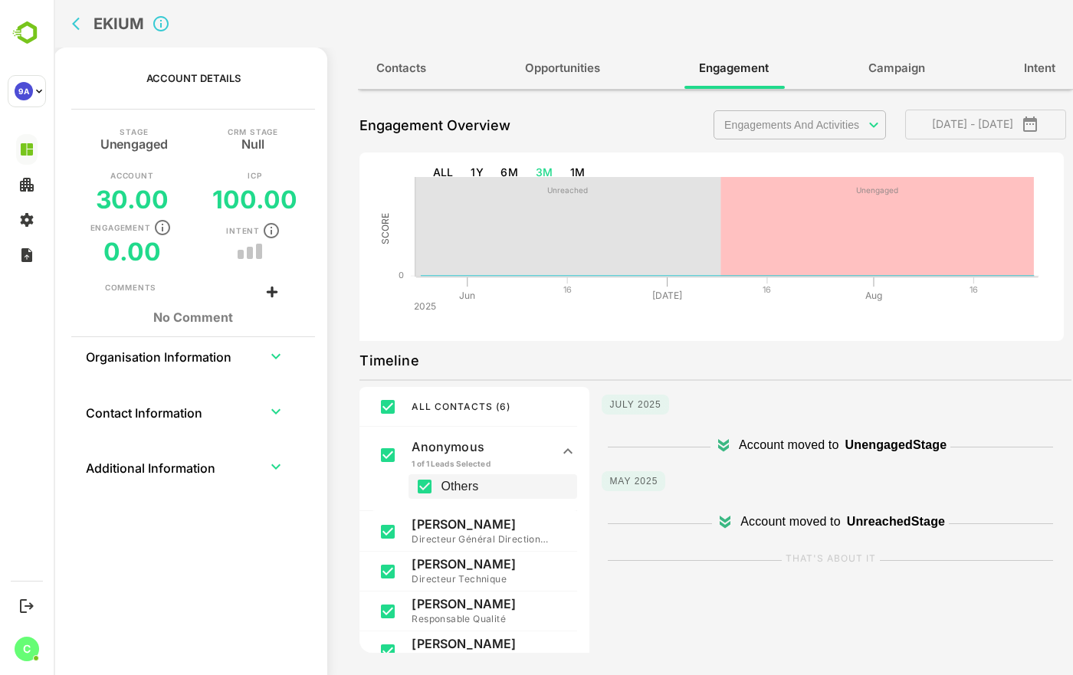
click at [563, 451] on icon at bounding box center [568, 451] width 18 height 18
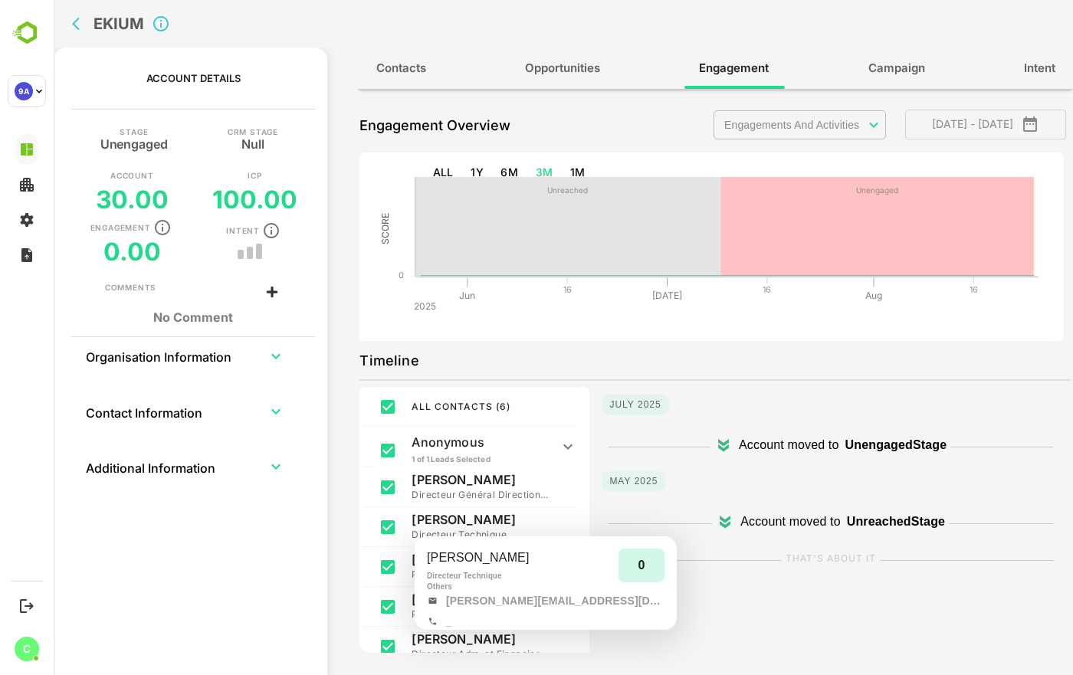
scroll to position [77, 0]
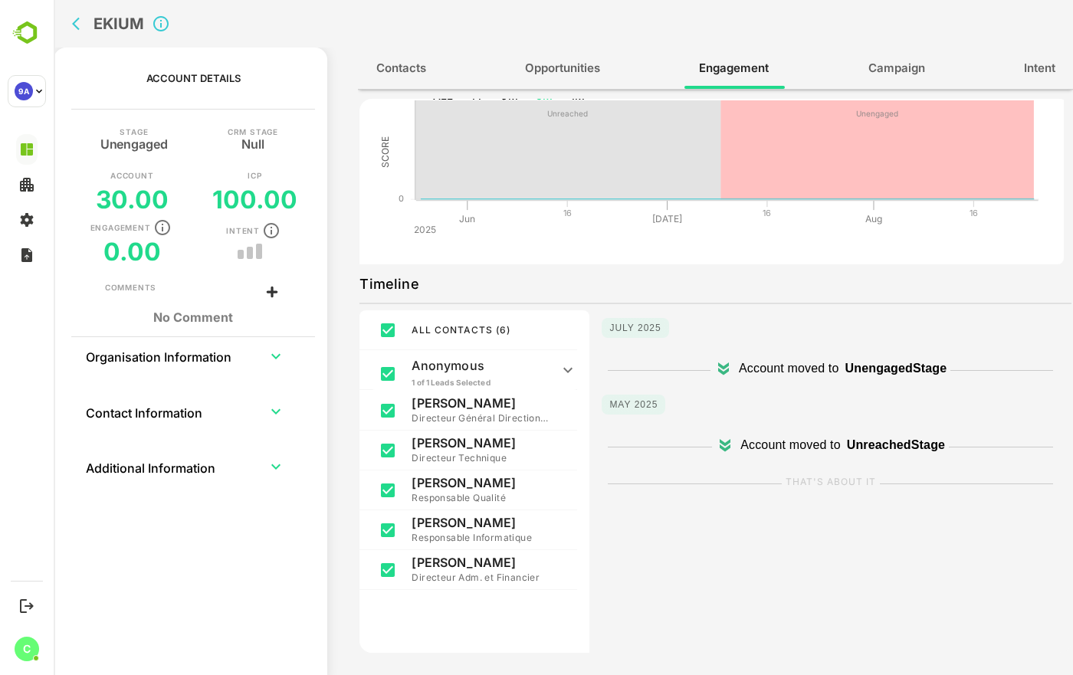
click at [862, 83] on button "Campaign" at bounding box center [896, 68] width 87 height 37
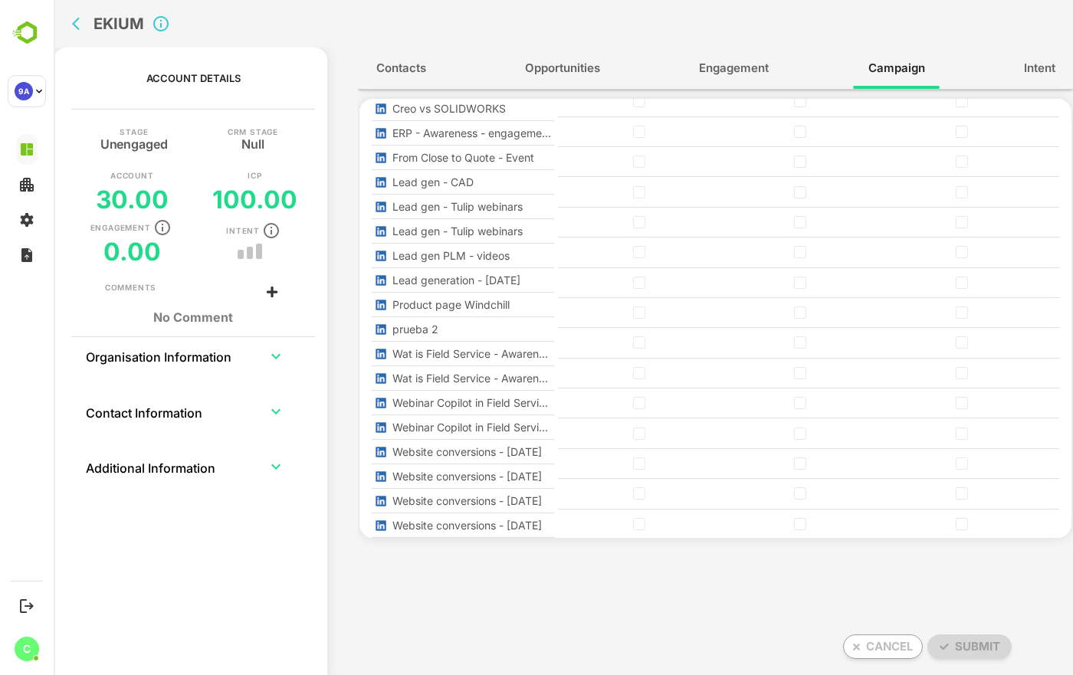
scroll to position [997, 0]
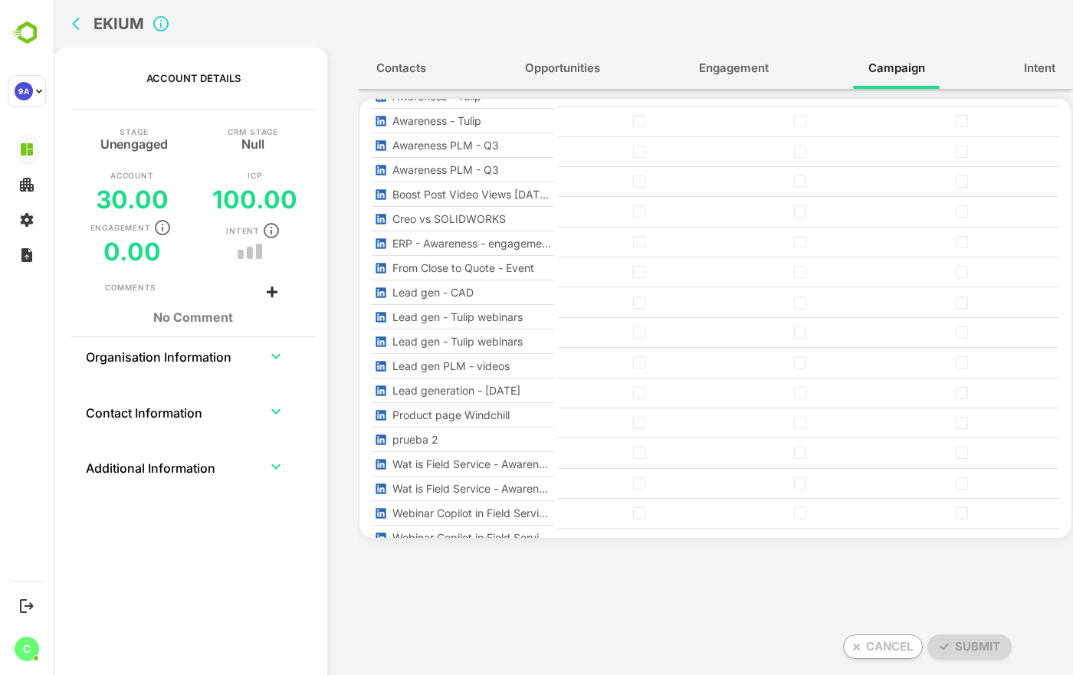
click at [1025, 71] on span "Intent" at bounding box center [1039, 68] width 31 height 20
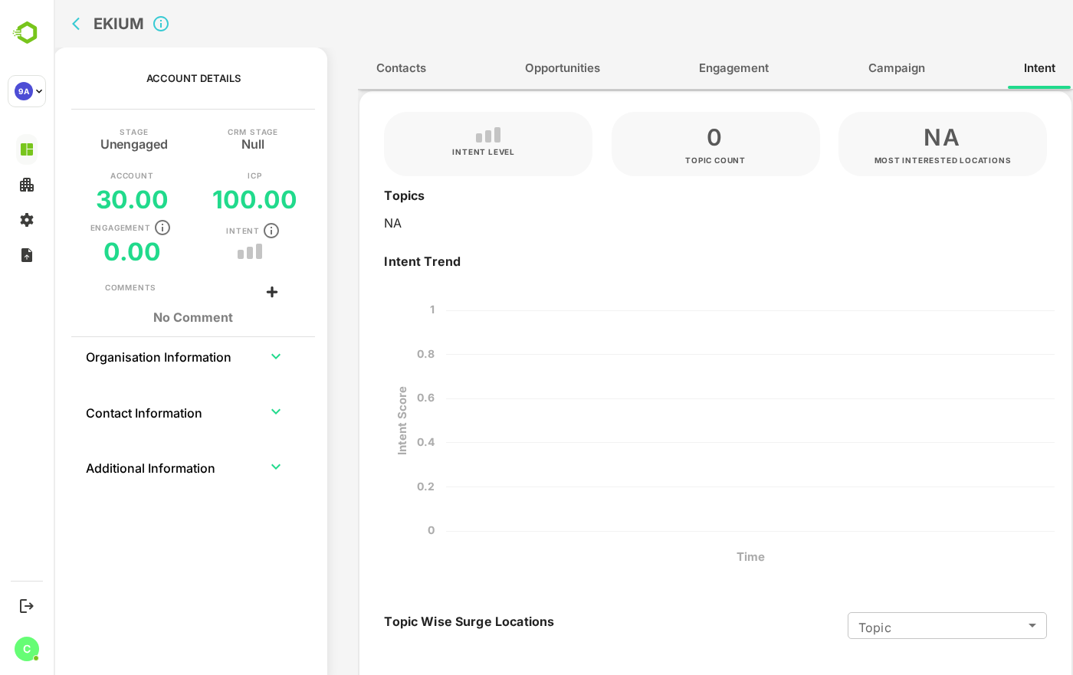
scroll to position [0, 0]
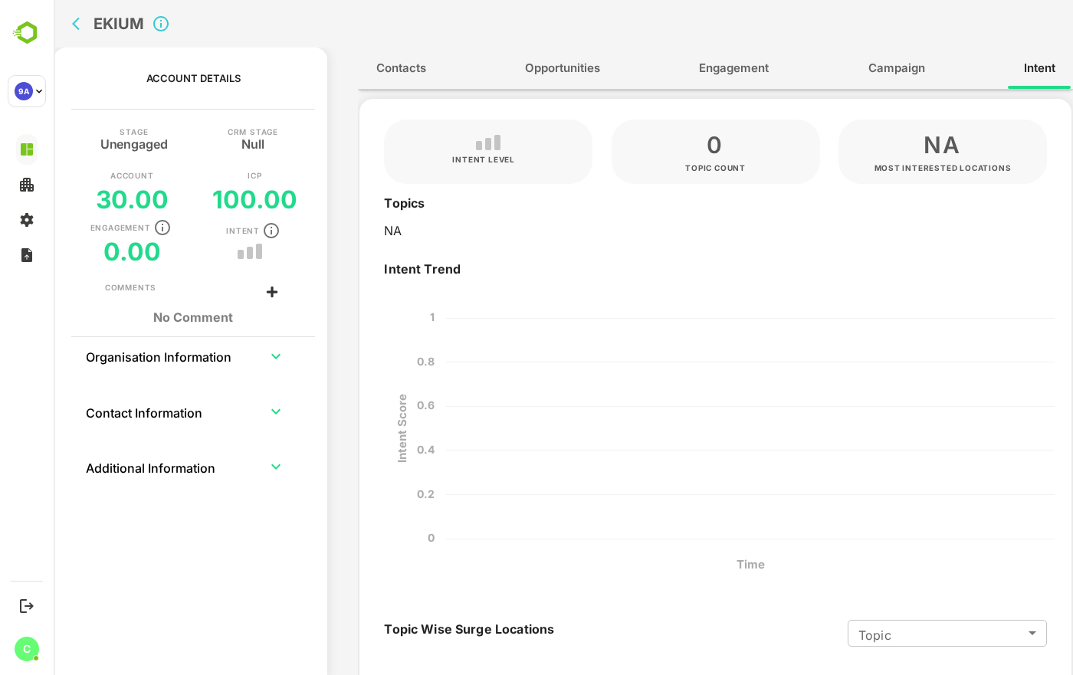
click at [747, 71] on span "Engagement" at bounding box center [734, 68] width 70 height 20
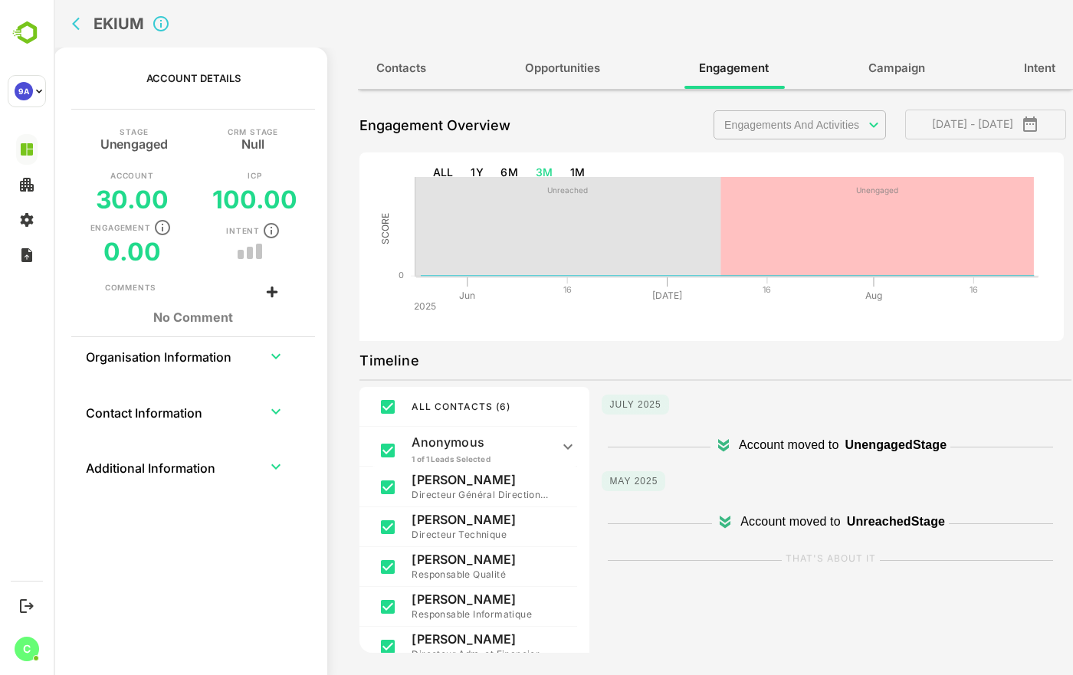
click at [547, 79] on button "Opportunities" at bounding box center [563, 68] width 106 height 37
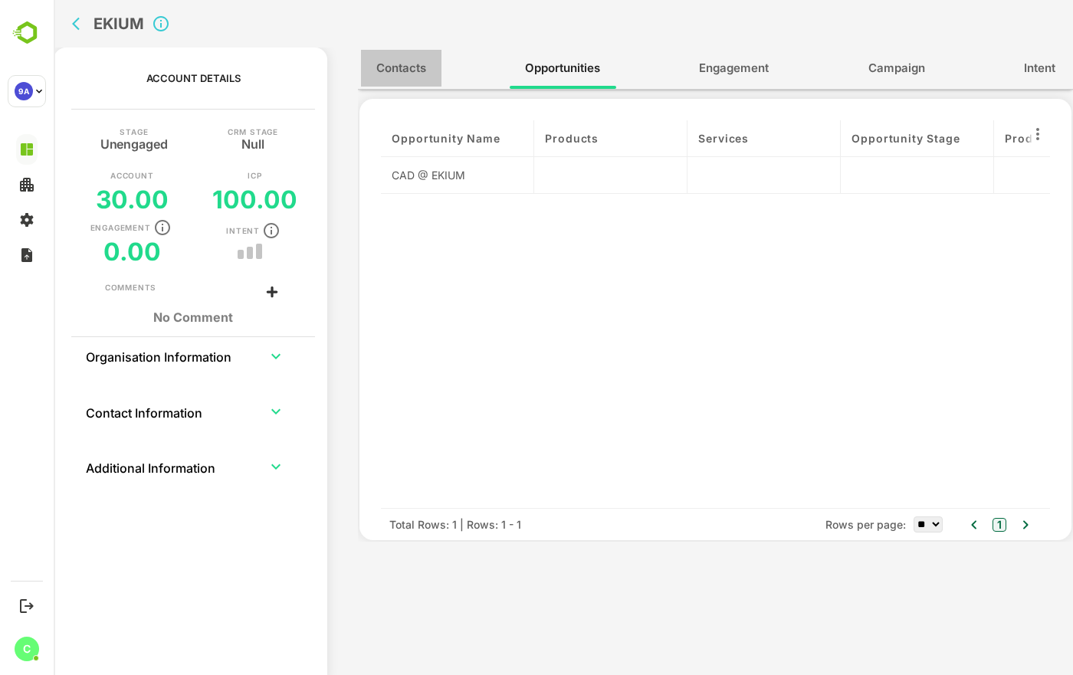
click at [422, 67] on span "Contacts" at bounding box center [401, 68] width 50 height 20
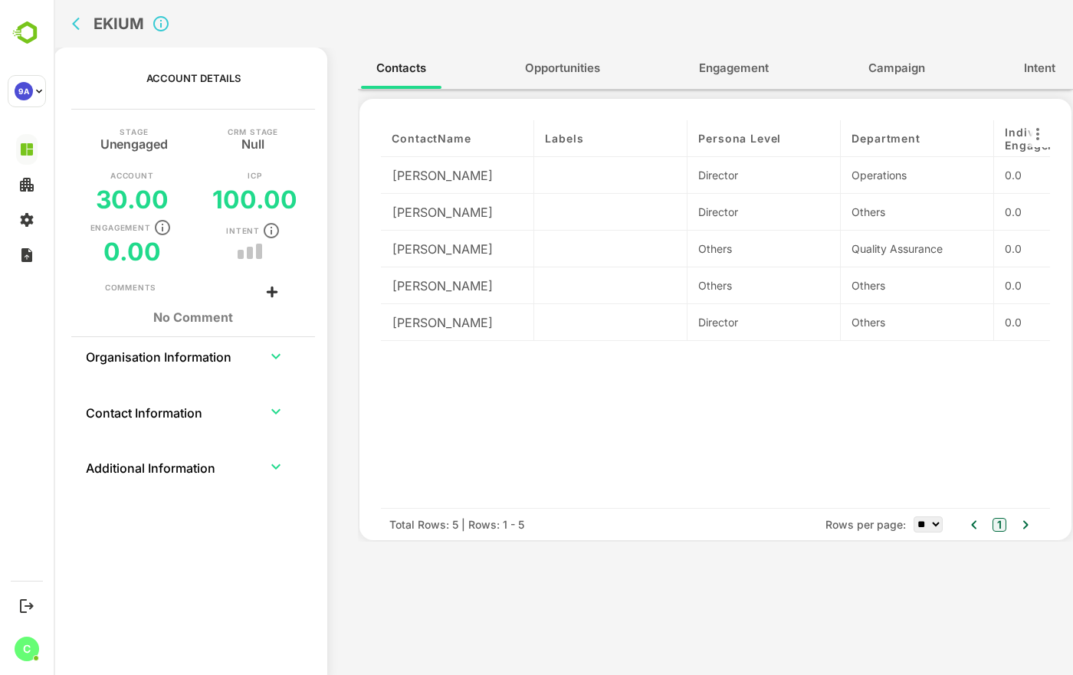
click at [530, 66] on span "Opportunities" at bounding box center [562, 68] width 75 height 20
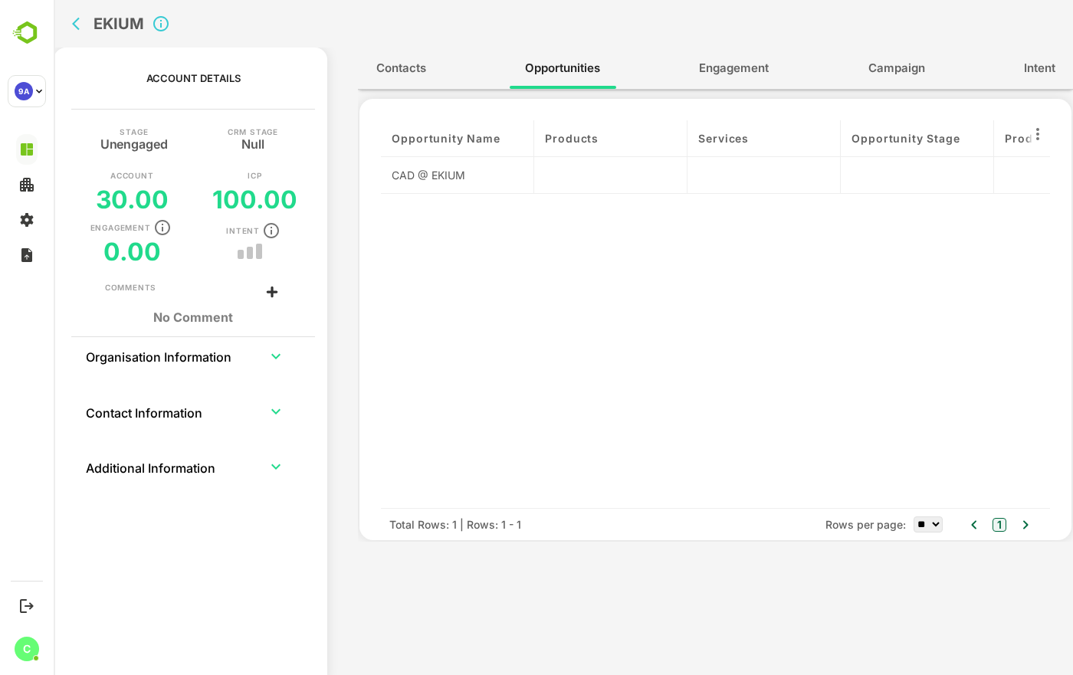
click at [70, 32] on div "EKIUM" at bounding box center [345, 24] width 558 height 48
click at [159, 21] on icon "Click to close Account details panel" at bounding box center [161, 24] width 18 height 18
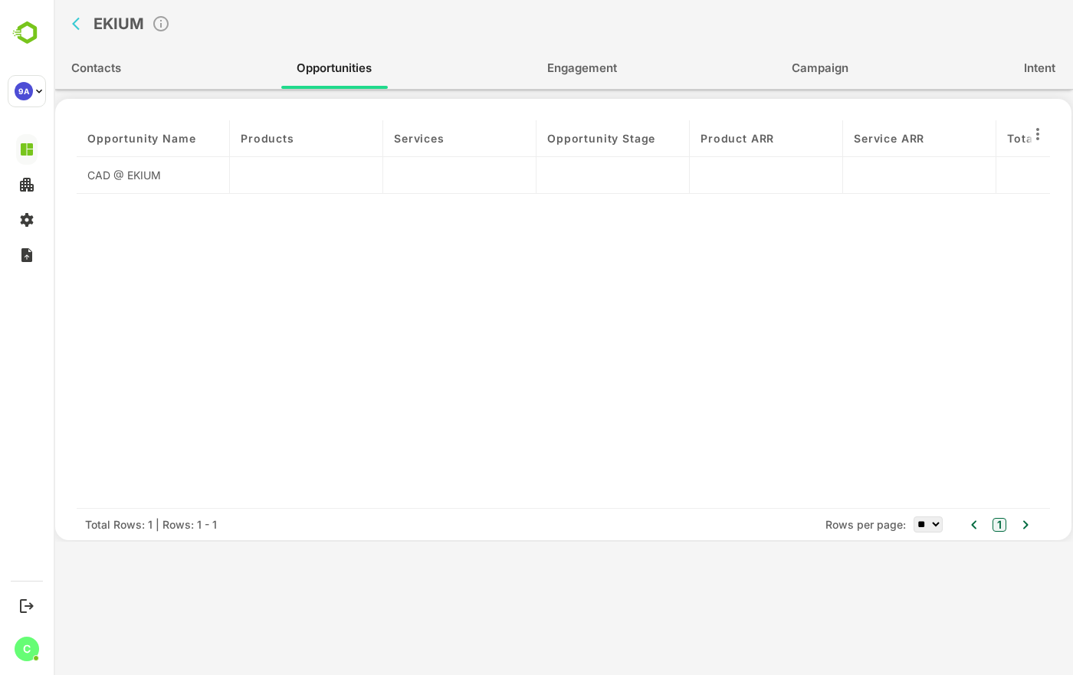
click at [80, 29] on icon "back" at bounding box center [79, 23] width 15 height 15
